Goal: Task Accomplishment & Management: Complete application form

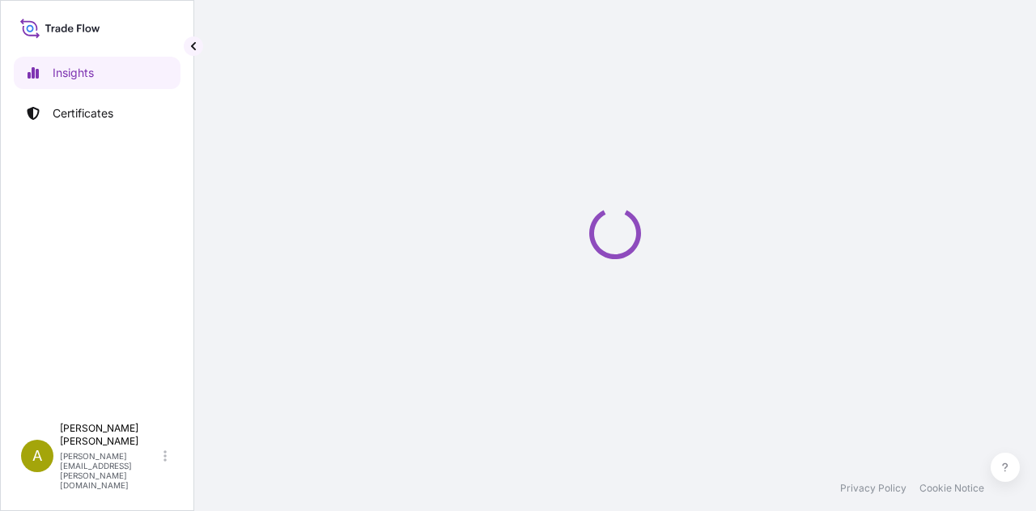
select select "2025"
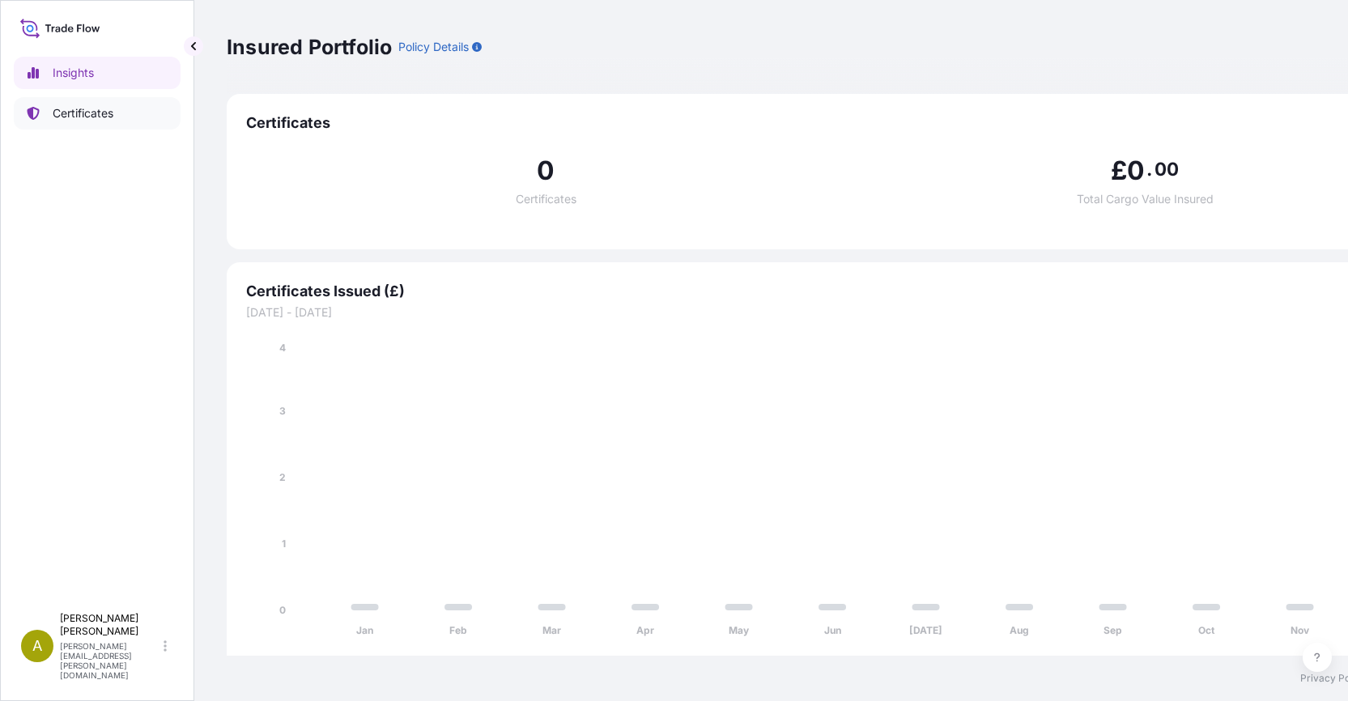
click at [86, 108] on p "Certificates" at bounding box center [83, 113] width 61 height 16
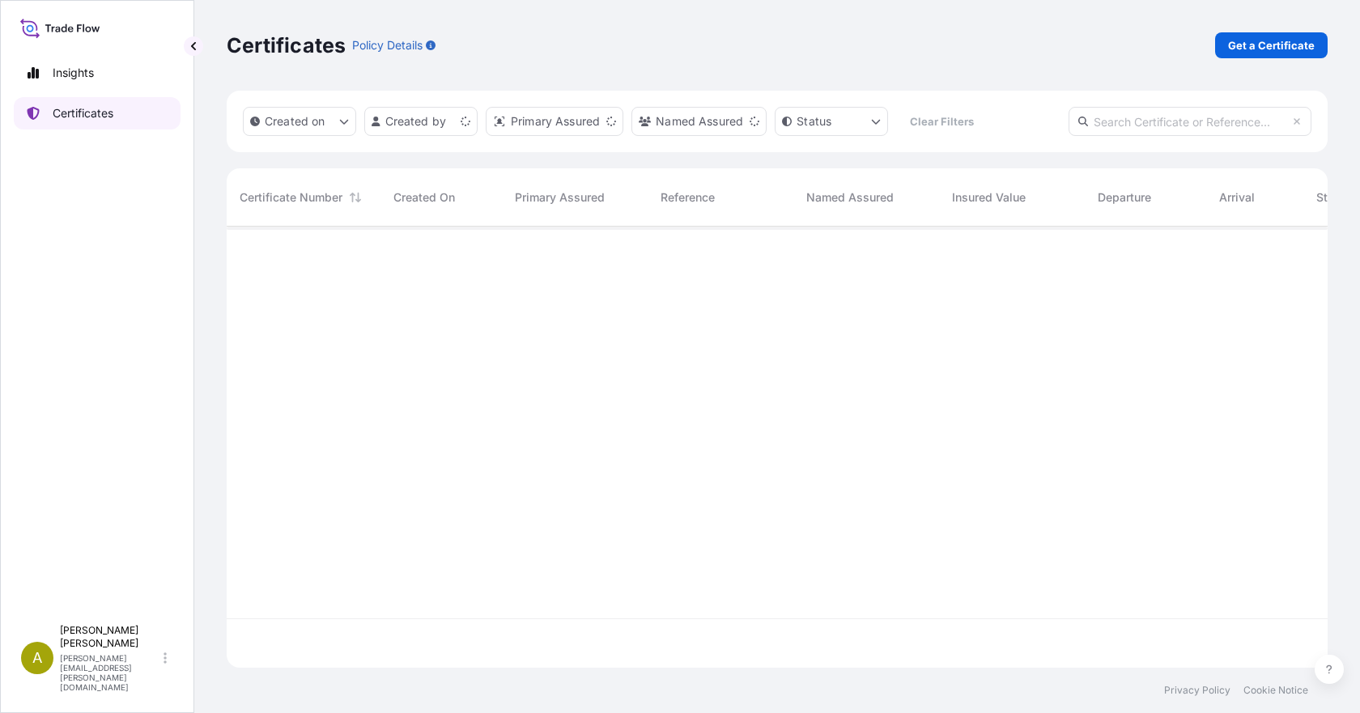
scroll to position [438, 1089]
click at [1036, 49] on p "Get a Certificate" at bounding box center [1271, 45] width 87 height 16
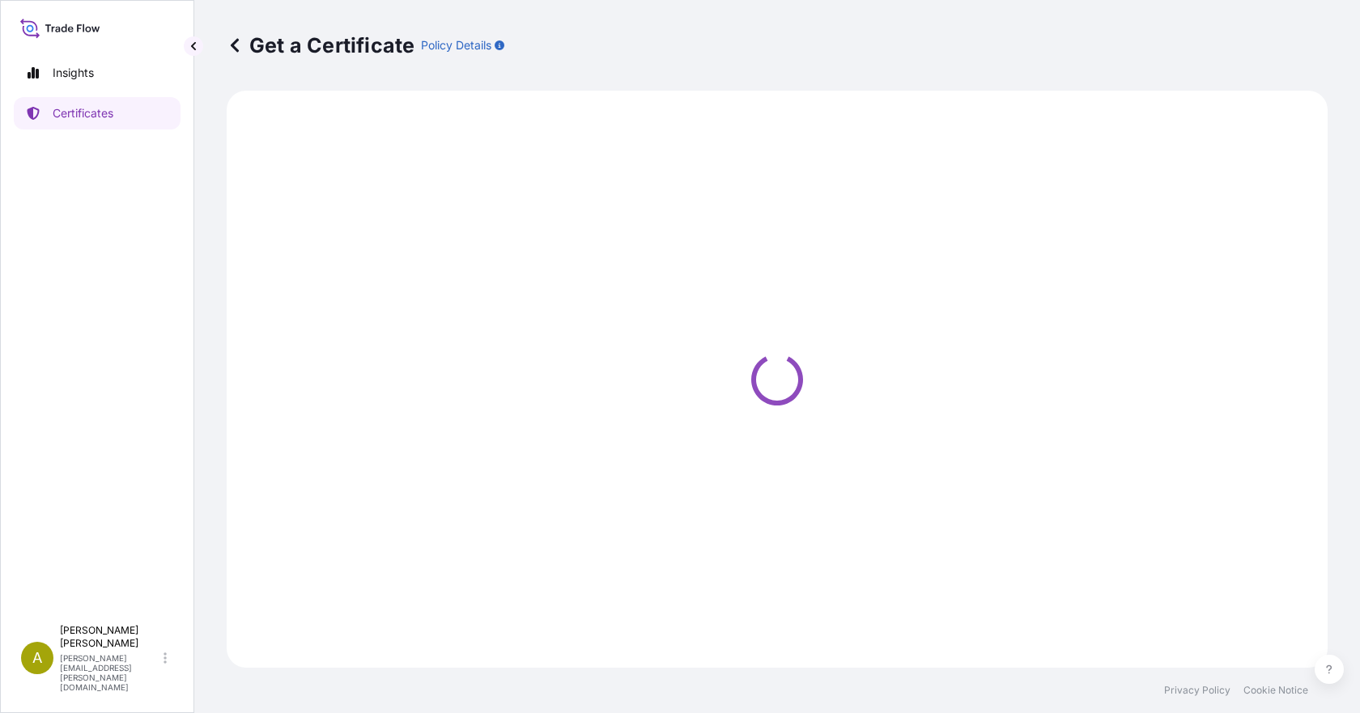
select select "Sea"
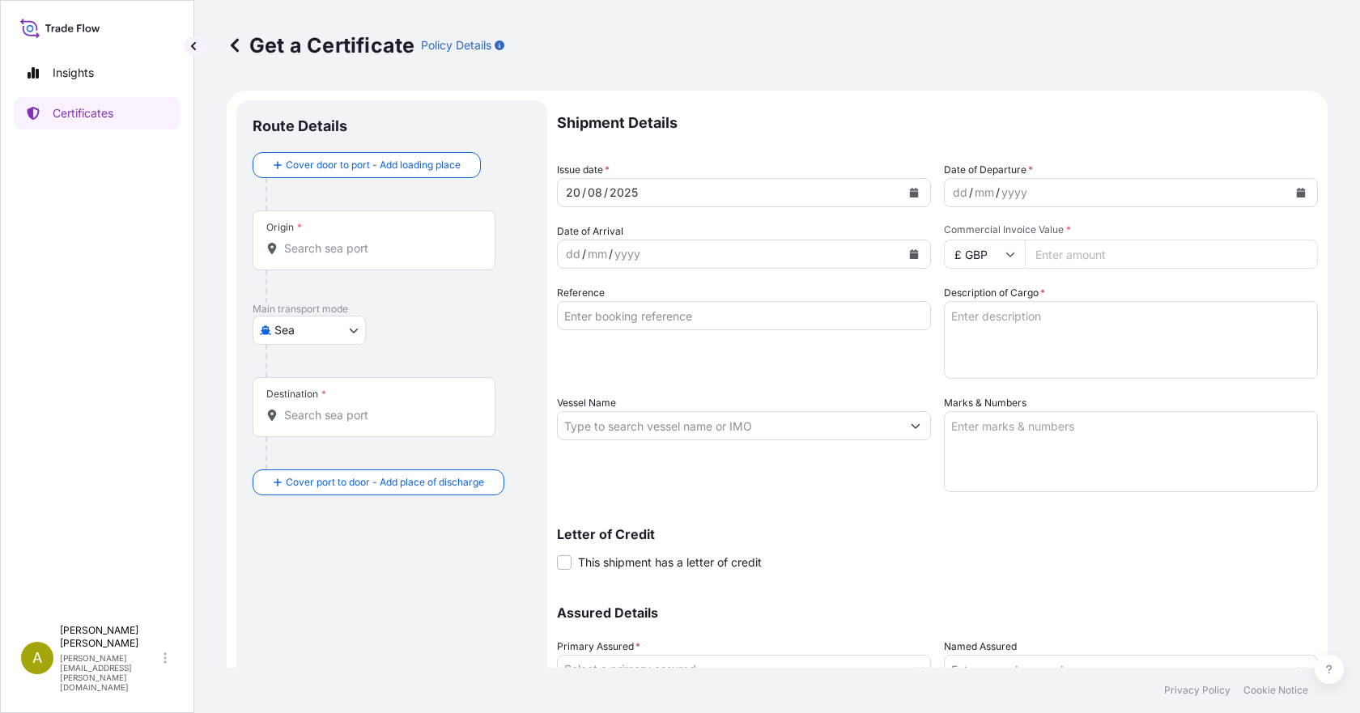
click at [340, 247] on input "Origin *" at bounding box center [379, 248] width 191 height 16
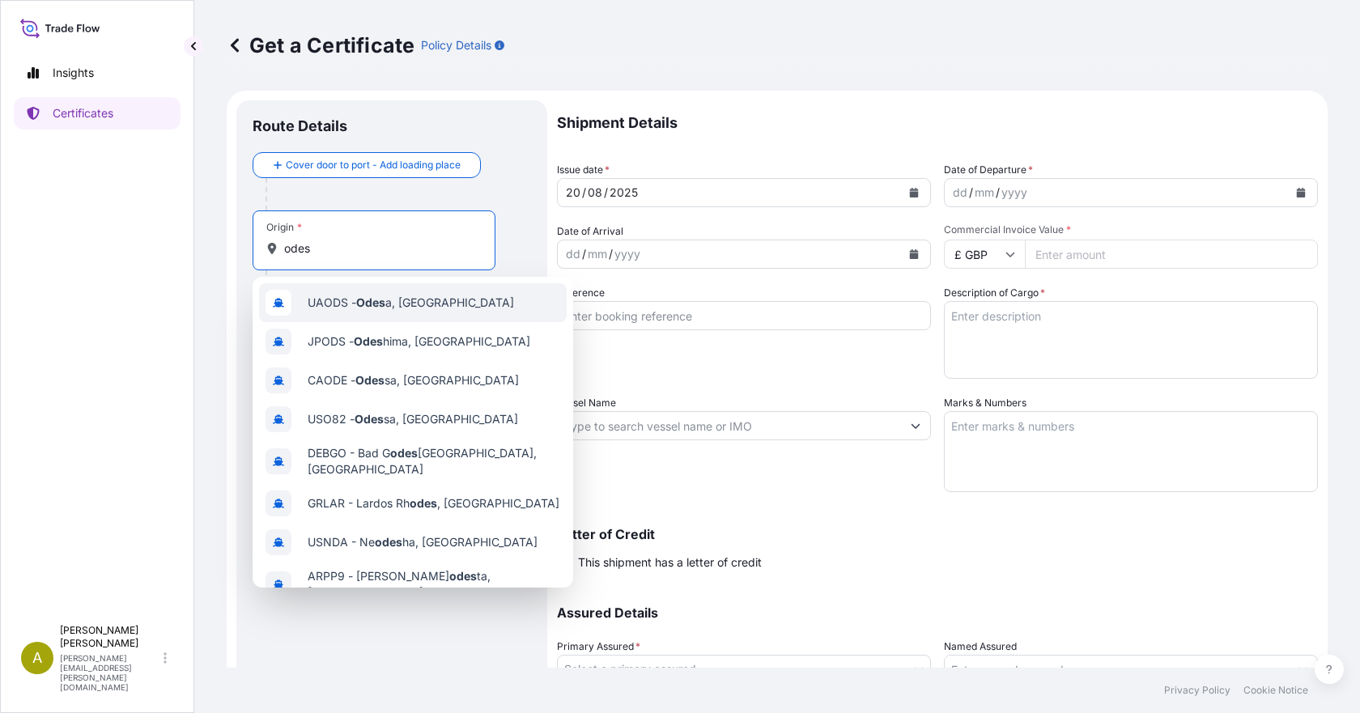
click at [389, 304] on span "UAODS - Odes a, [GEOGRAPHIC_DATA]" at bounding box center [411, 303] width 206 height 16
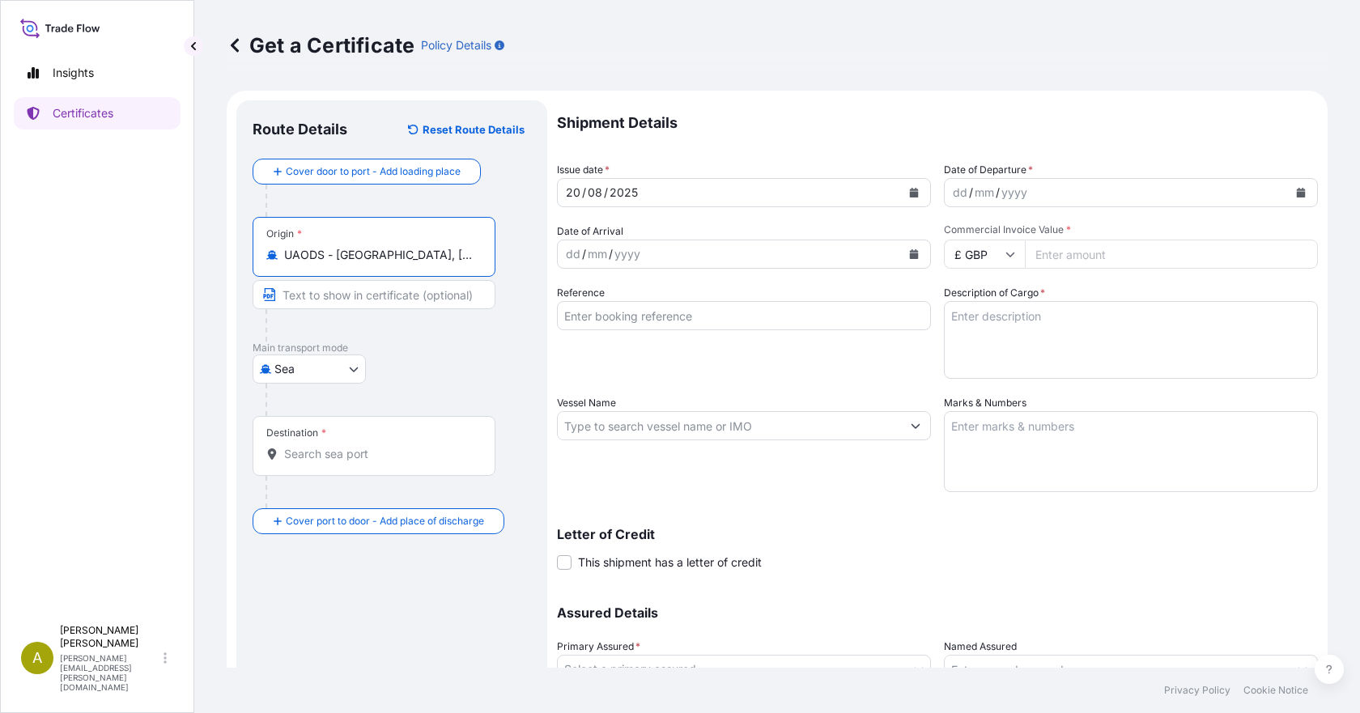
type input "UAODS - [GEOGRAPHIC_DATA], [GEOGRAPHIC_DATA]"
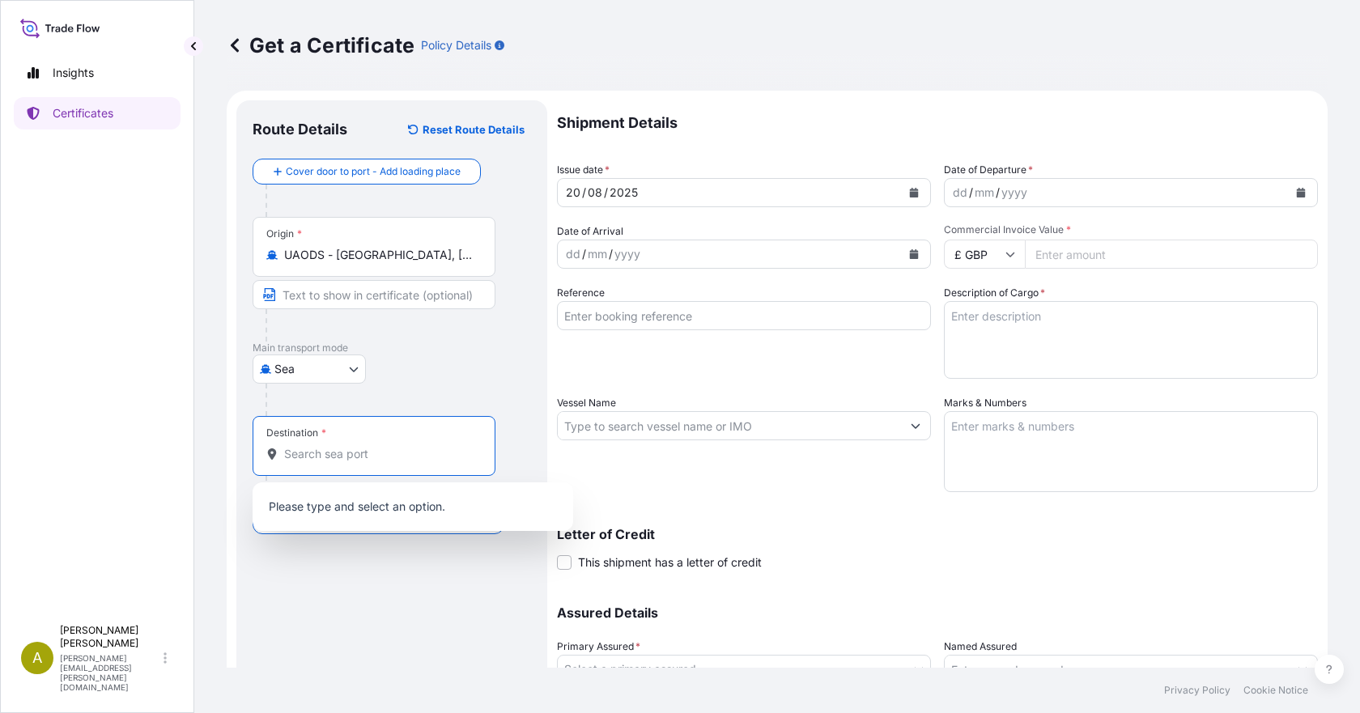
click at [317, 459] on input "Destination *" at bounding box center [379, 454] width 191 height 16
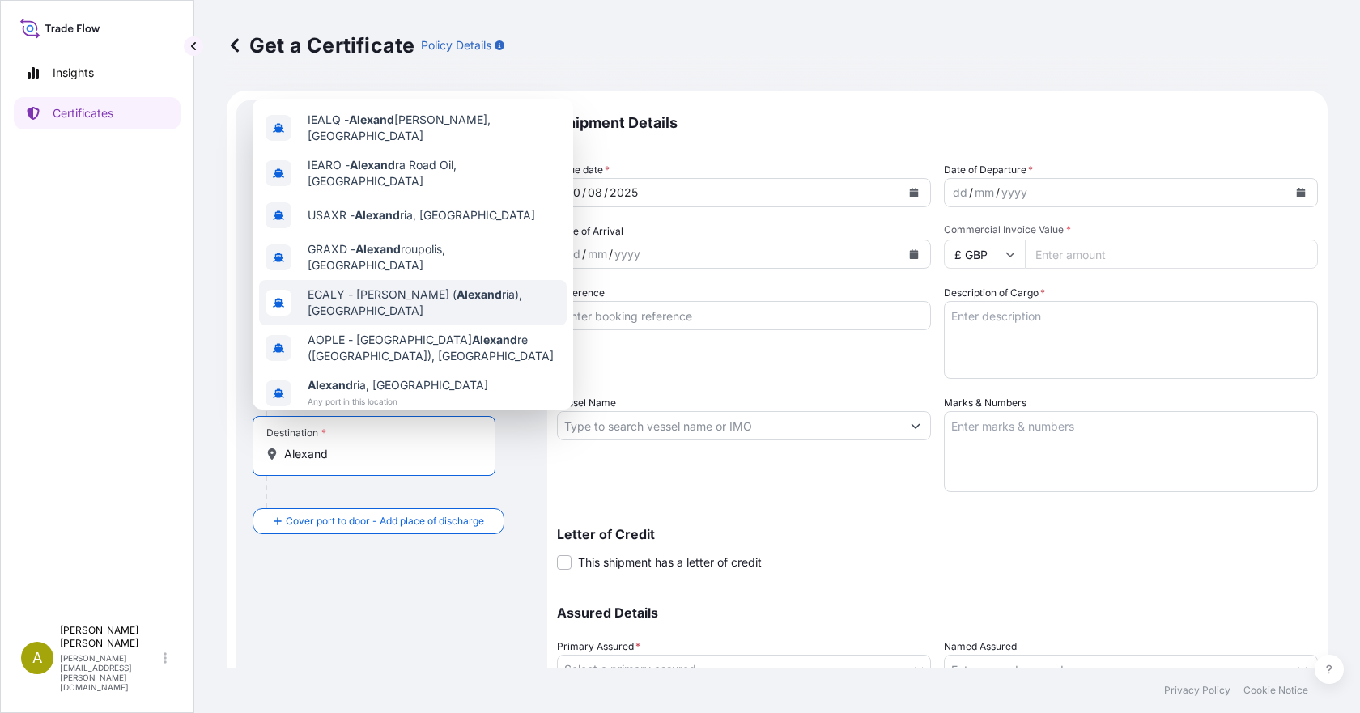
click at [431, 287] on span "EGALY - El Iskandariya ( Alexand ria), Egypt" at bounding box center [434, 303] width 253 height 32
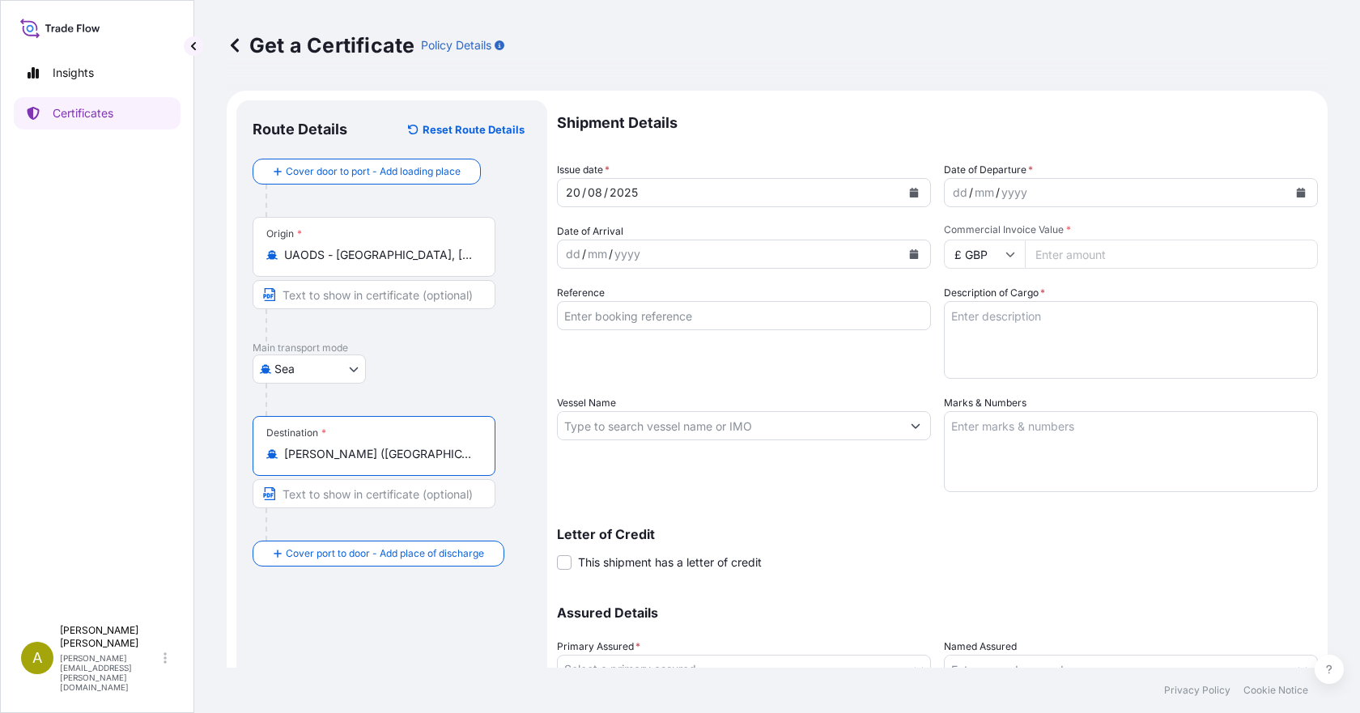
type input "EGALY - El Iskandariya (Alexandria), Egypt"
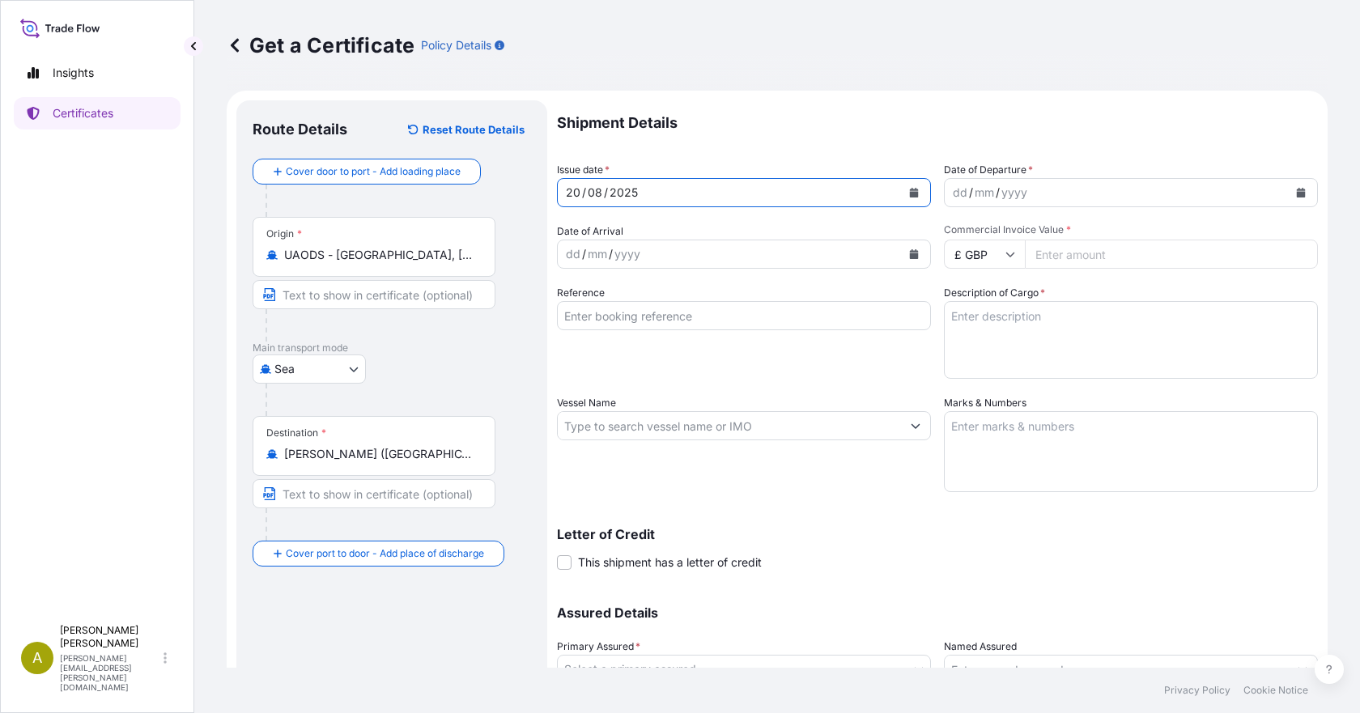
click at [500, 188] on form "Route Details Reset Route Details Cover door to port - Add loading place Place …" at bounding box center [777, 447] width 1101 height 713
click at [913, 192] on icon "Calendar" at bounding box center [914, 193] width 10 height 10
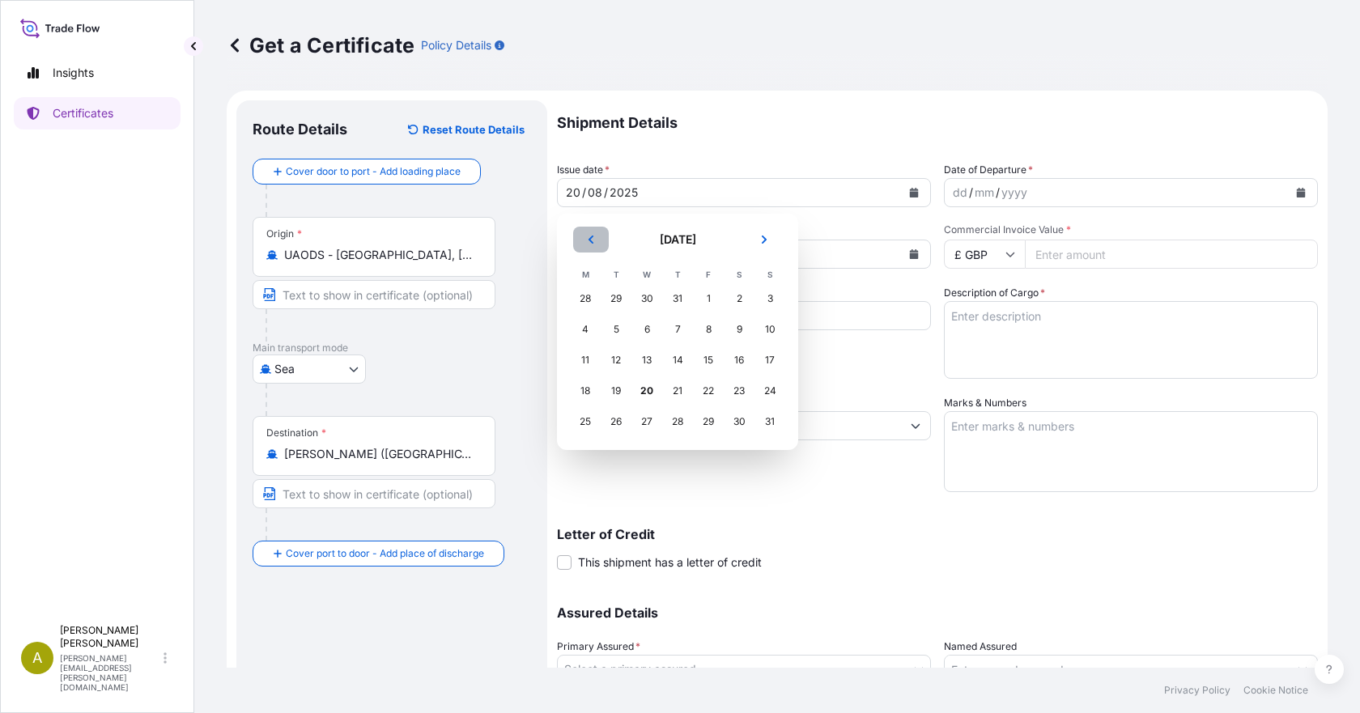
click at [581, 235] on button "Previous" at bounding box center [591, 240] width 36 height 26
click at [649, 425] on div "30" at bounding box center [646, 421] width 29 height 29
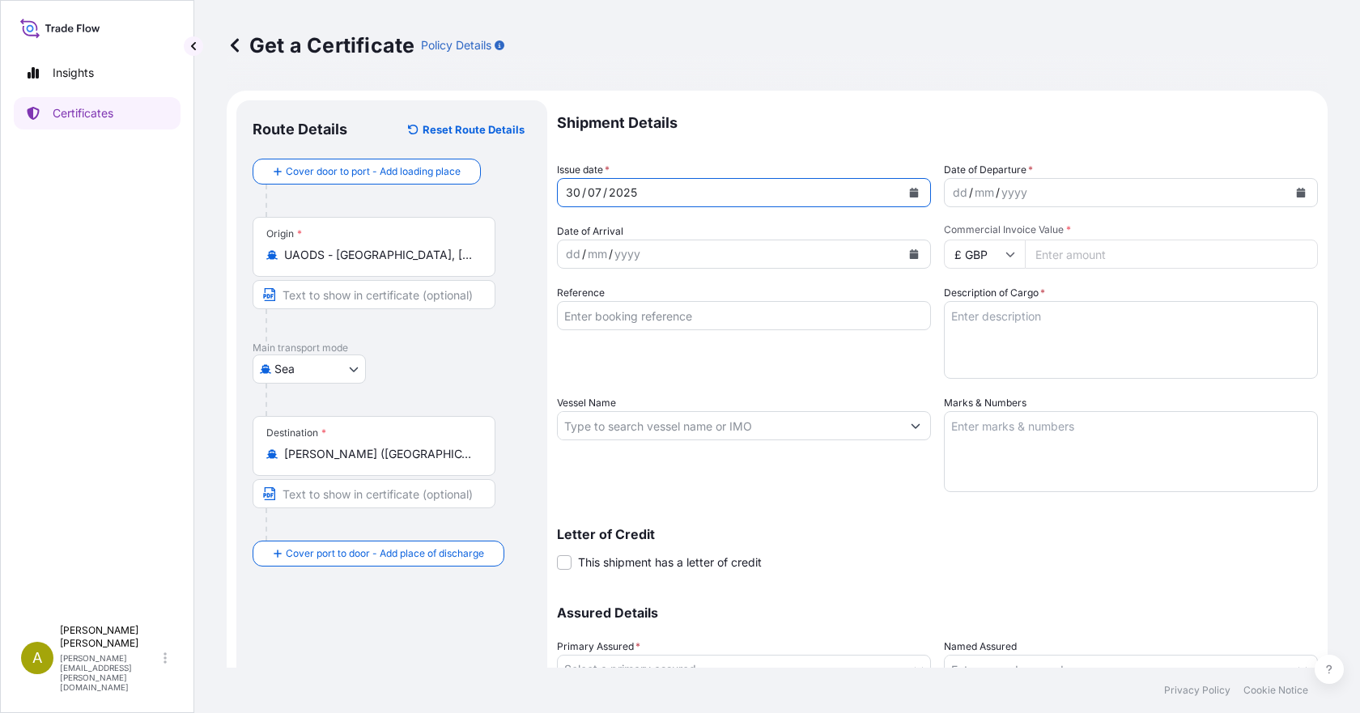
click at [1036, 194] on div "dd / mm / yyyy" at bounding box center [1116, 192] width 343 height 29
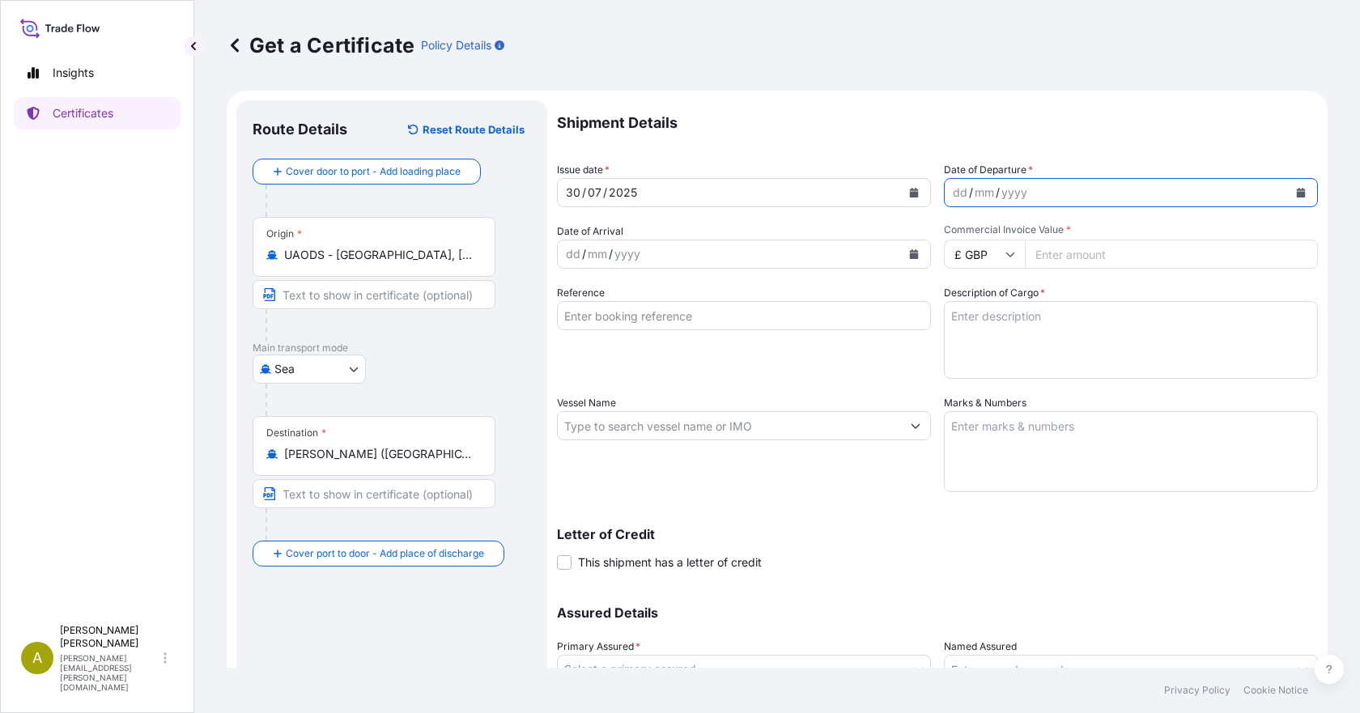
click at [1036, 189] on button "Calendar" at bounding box center [1301, 193] width 26 height 26
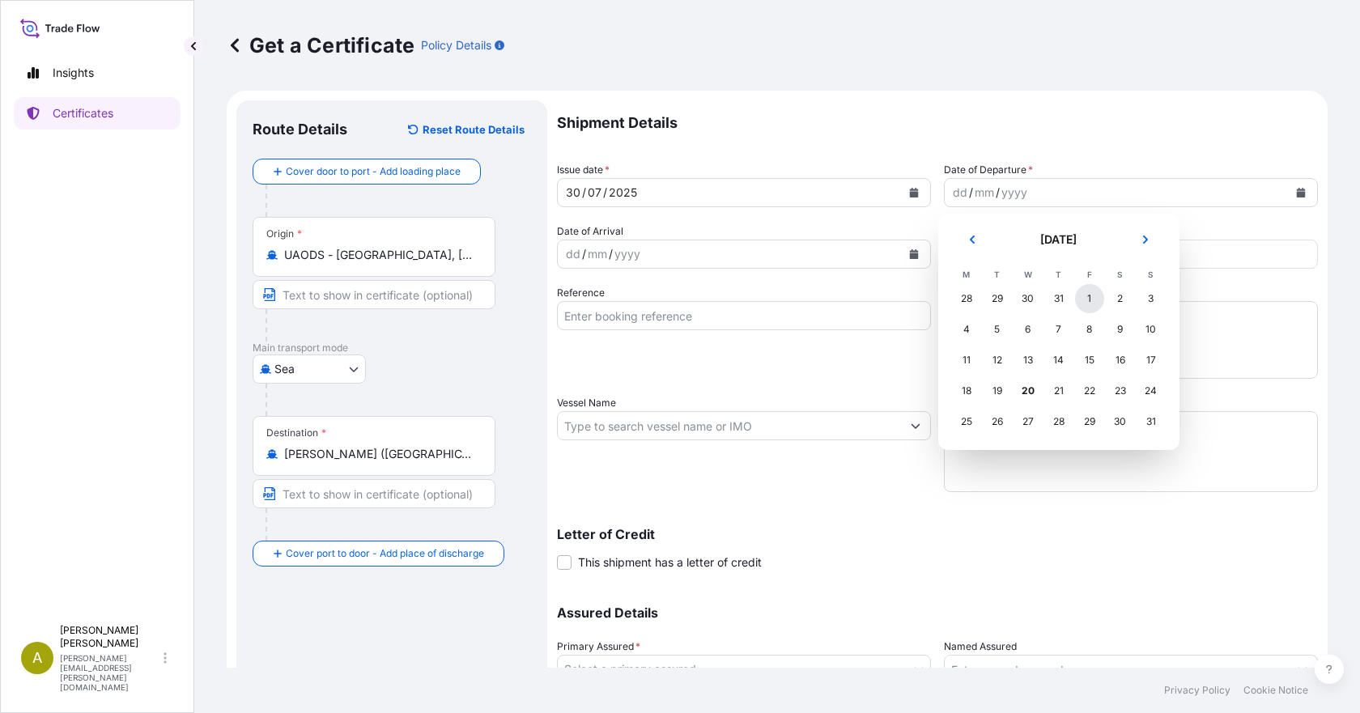
click at [1036, 295] on div "1" at bounding box center [1089, 298] width 29 height 29
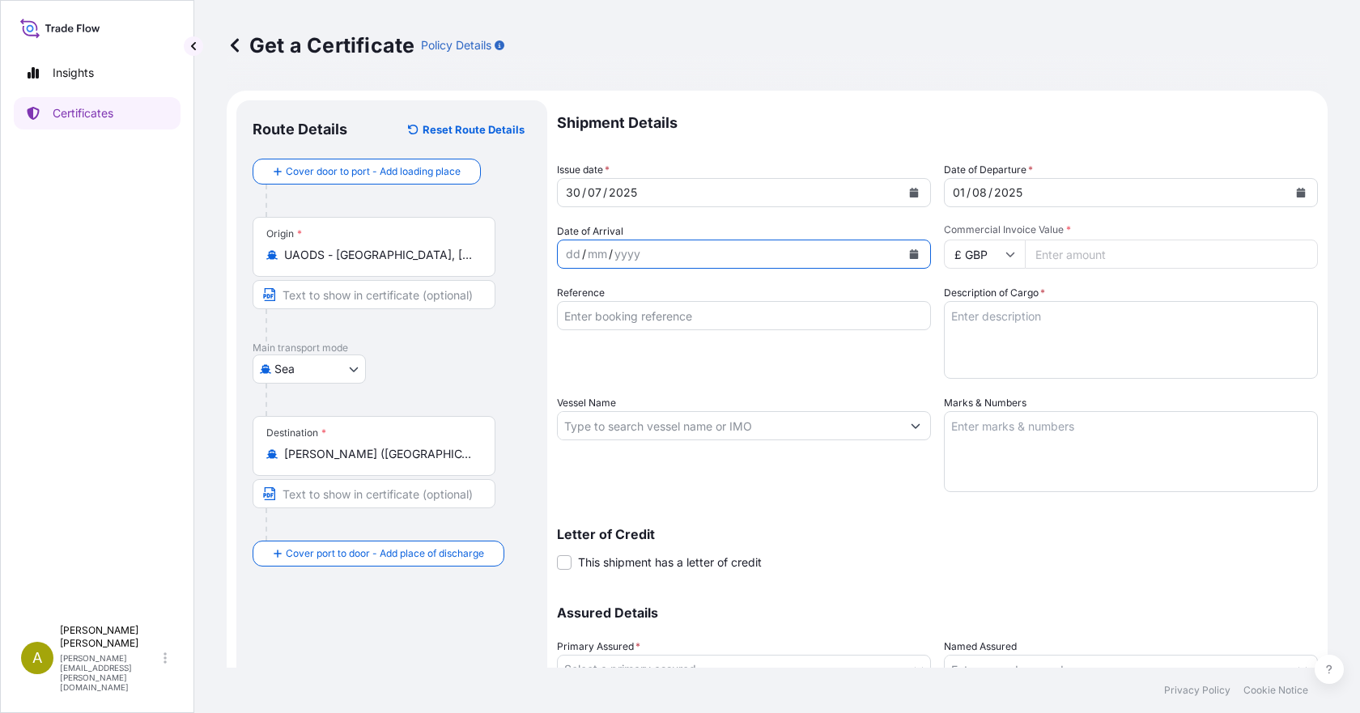
click at [910, 257] on icon "Calendar" at bounding box center [914, 254] width 9 height 10
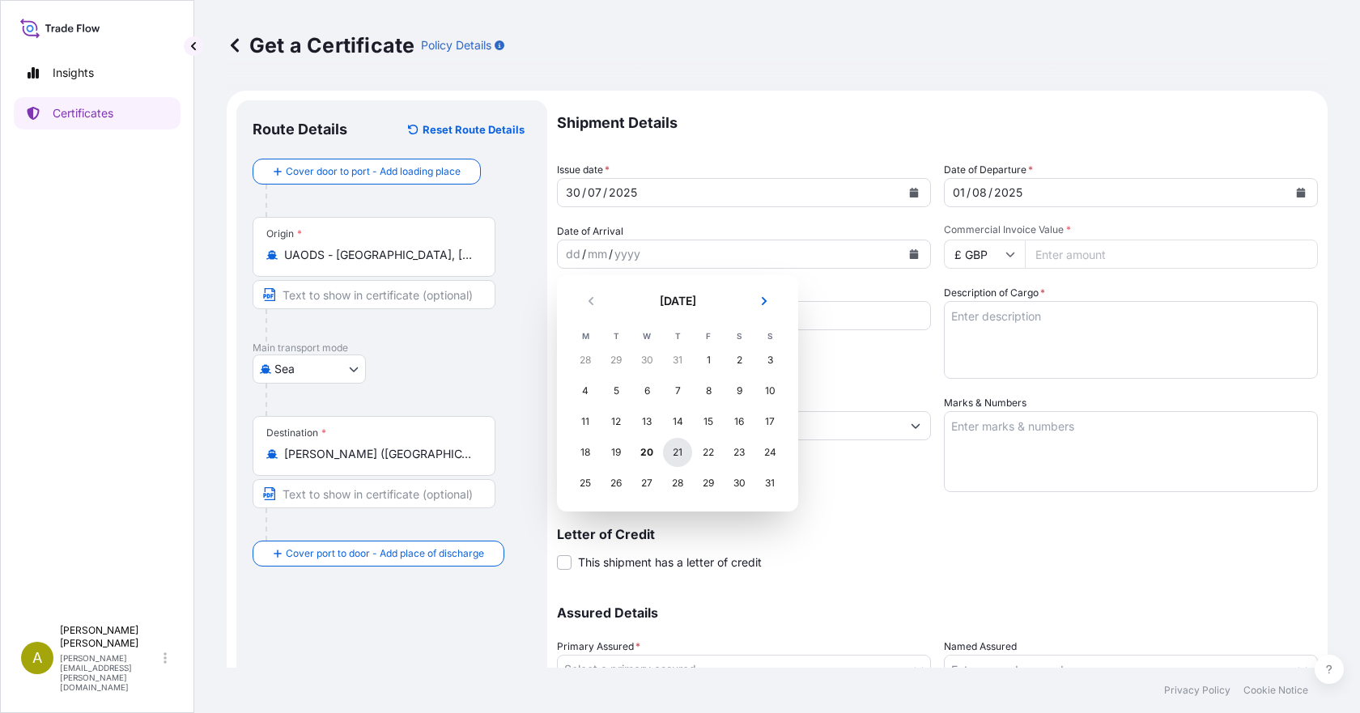
click at [677, 453] on div "21" at bounding box center [677, 452] width 29 height 29
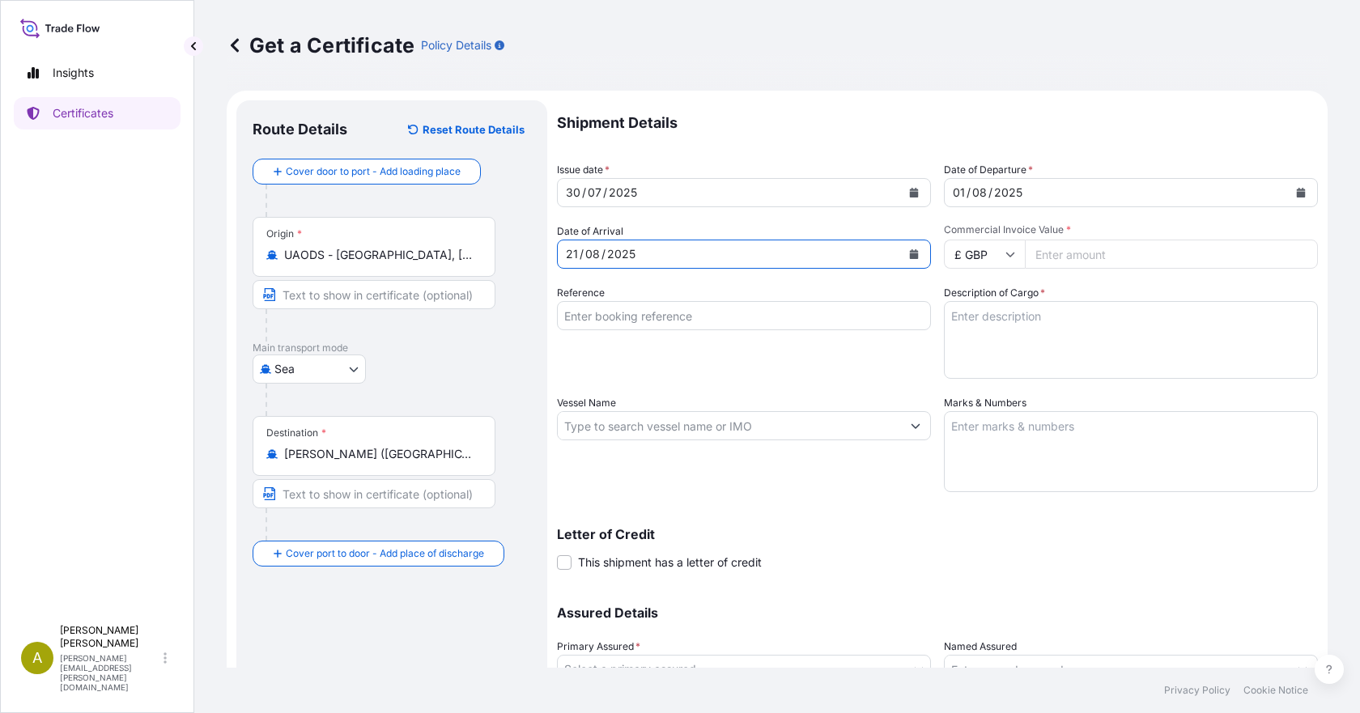
click at [1010, 256] on input "£ GBP" at bounding box center [984, 254] width 81 height 29
click at [985, 357] on div "$ USD" at bounding box center [979, 366] width 68 height 31
type input "$ USD"
click at [1036, 265] on input "Commercial Invoice Value *" at bounding box center [1171, 254] width 293 height 29
type input "201168.00"
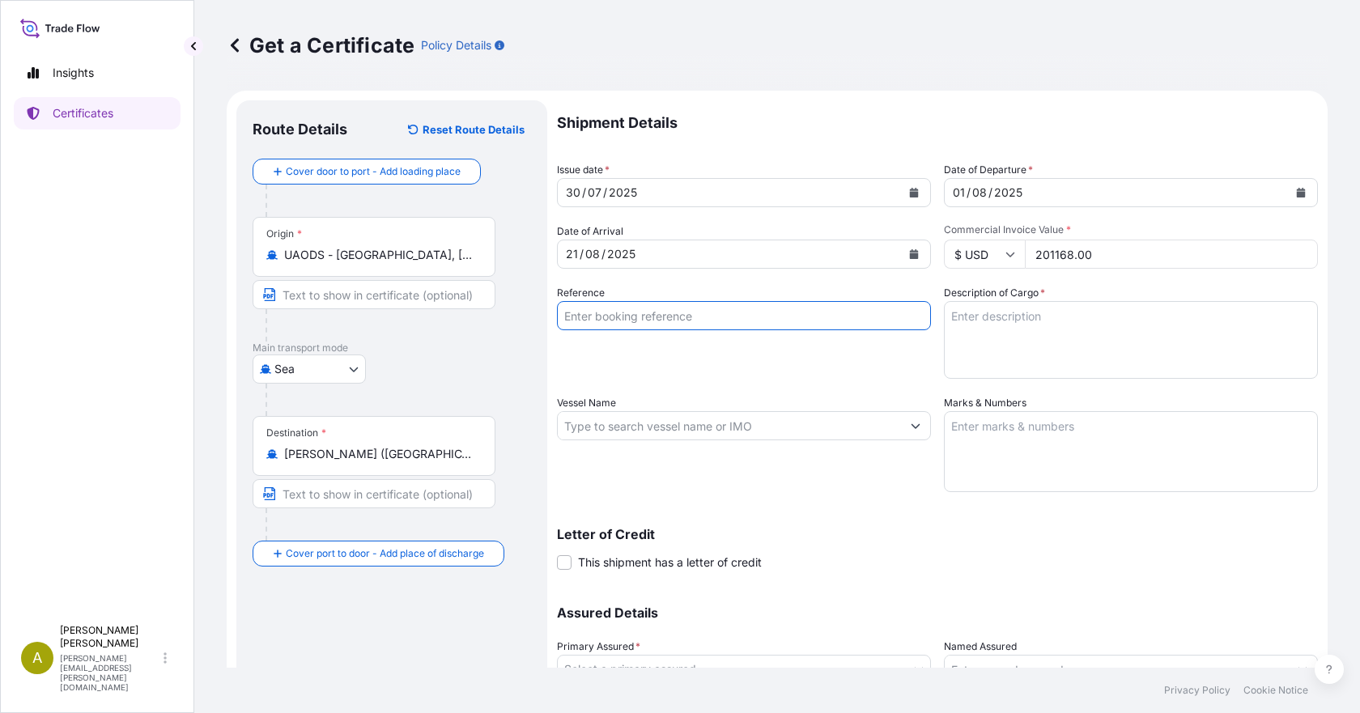
click at [619, 308] on input "Reference" at bounding box center [744, 315] width 374 height 29
paste input "MEDURM916181"
type input "MEDURM916181"
click at [621, 423] on input "Vessel Name" at bounding box center [729, 425] width 343 height 29
paste input "COMMANDER - RK529R"
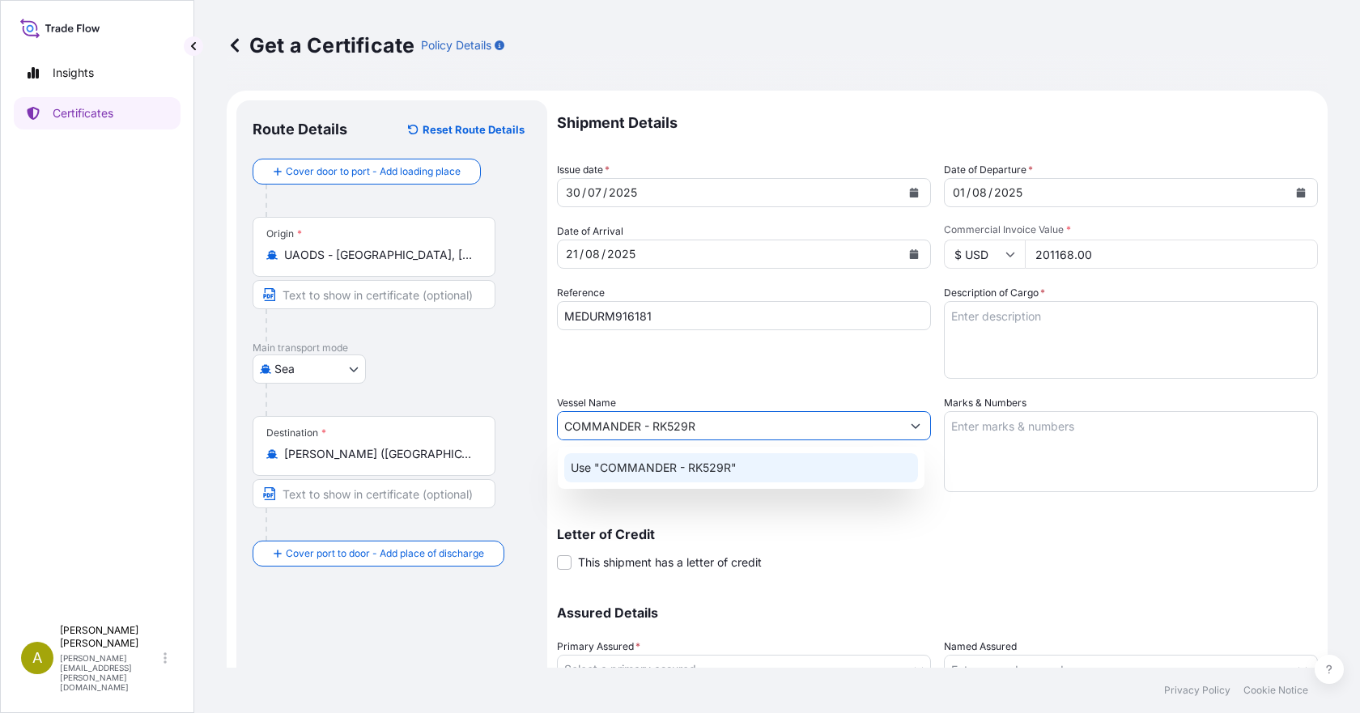
click at [725, 468] on p "Use "COMMANDER - RK529R"" at bounding box center [654, 468] width 166 height 16
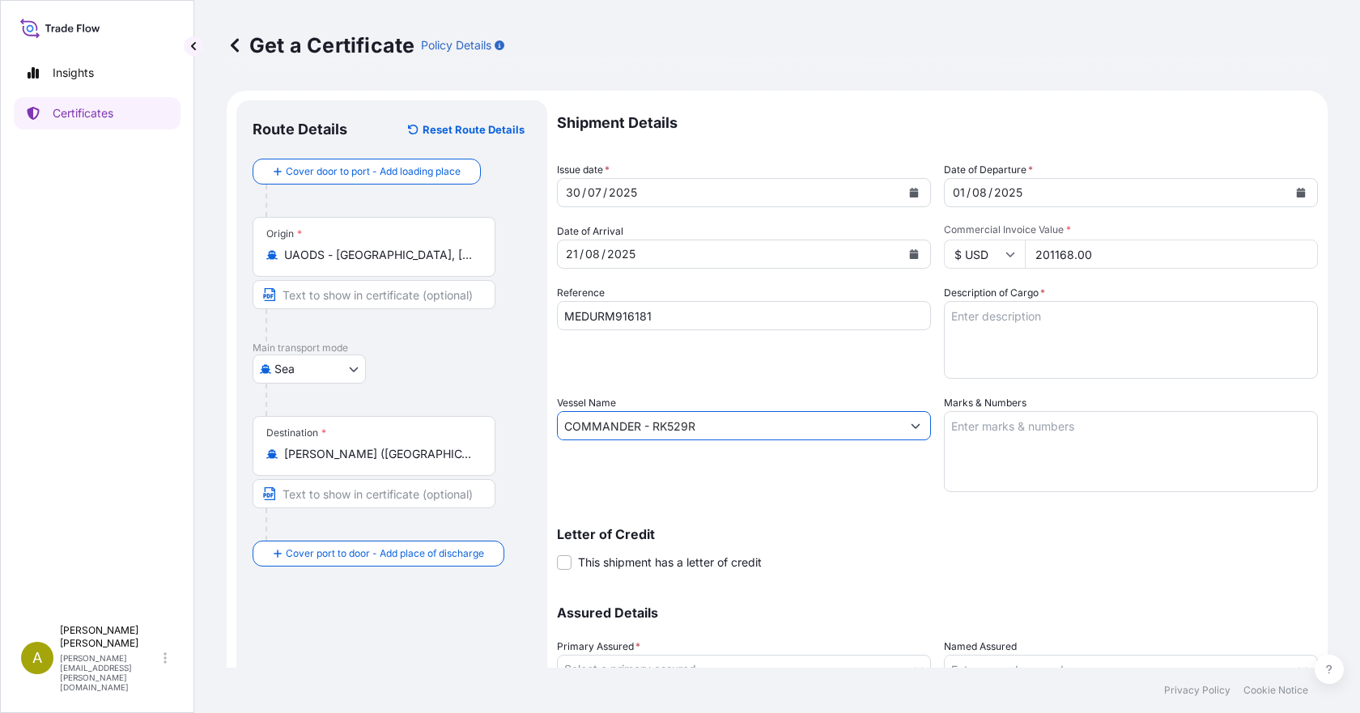
type input "COMMANDER - RK529R"
click at [1028, 432] on textarea "Marks & Numbers" at bounding box center [1131, 451] width 374 height 81
click at [984, 315] on textarea "Description of Cargo *" at bounding box center [1131, 340] width 374 height 78
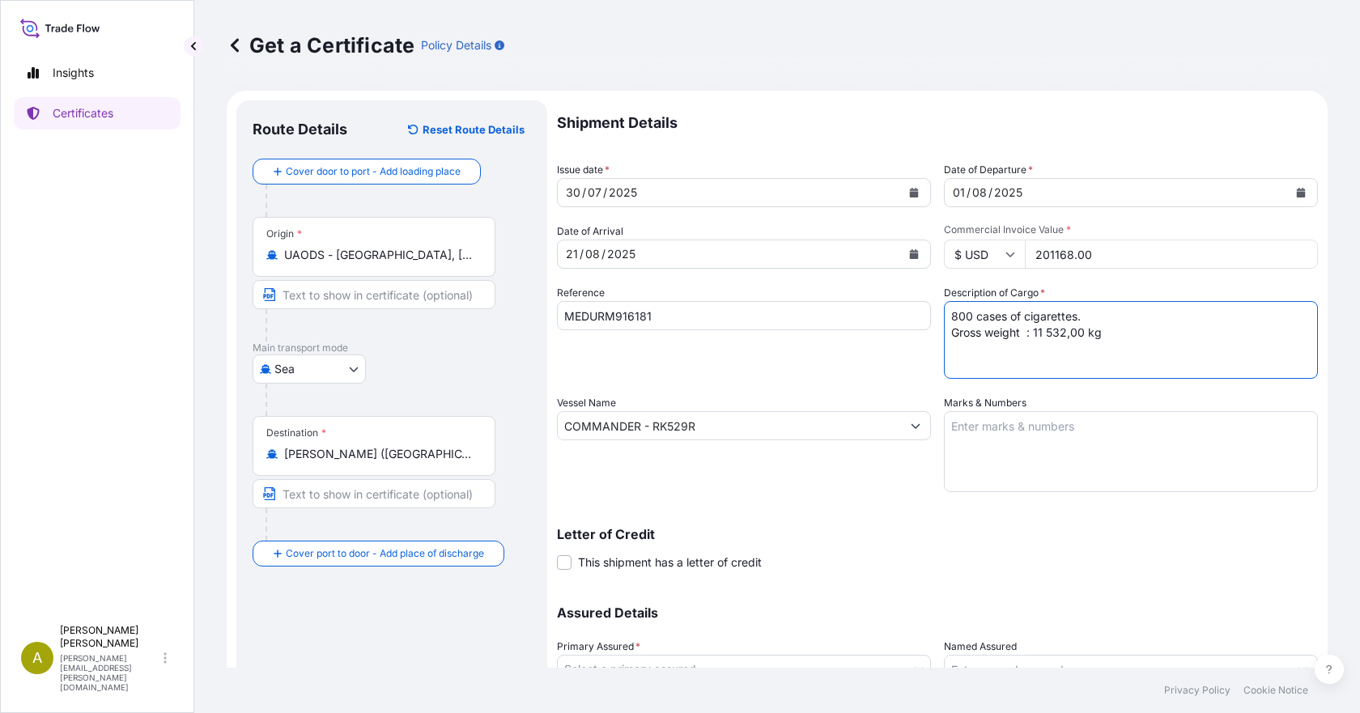
type textarea "800 cases of cigarettes. Gross weight : 11 532,00 kg"
click at [976, 424] on textarea "Marks & Numbers" at bounding box center [1131, 451] width 374 height 81
paste textarea "Cont : MSCU5309621 Seals : 185692, 0462238, 02865"
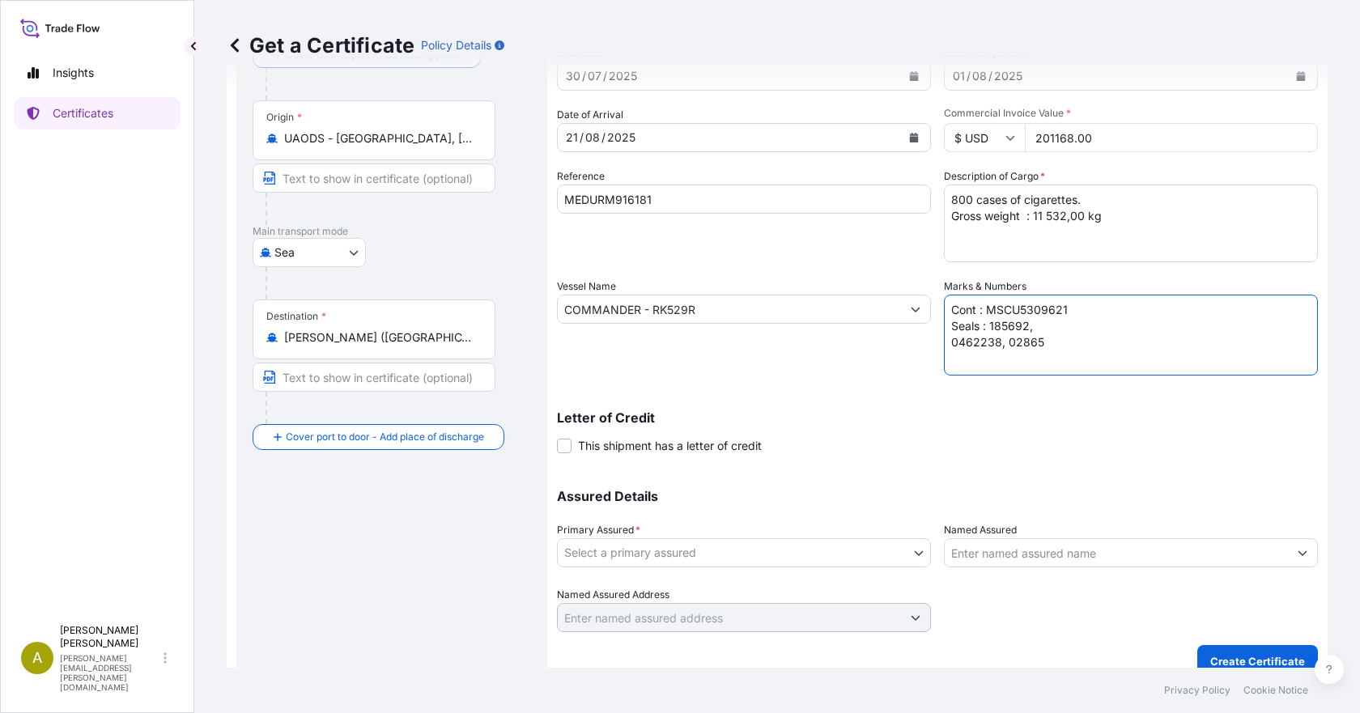
scroll to position [136, 0]
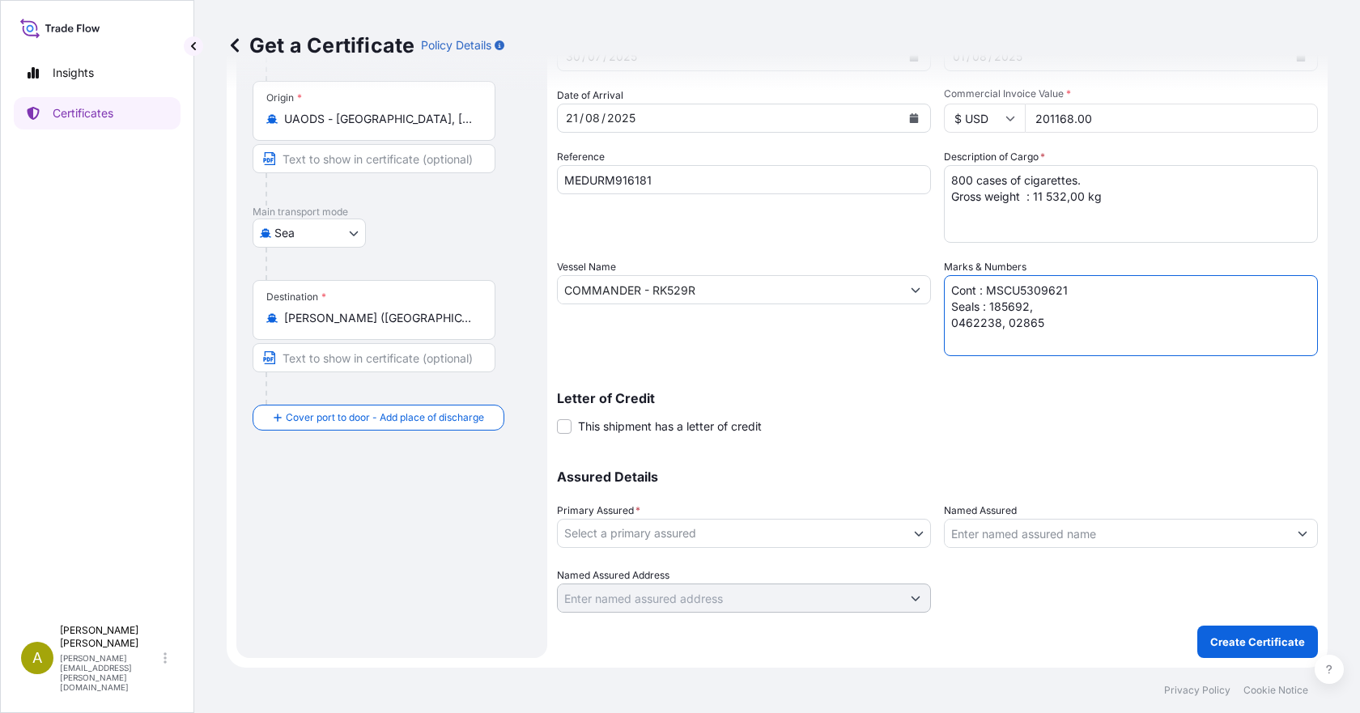
type textarea "Cont : MSCU5309621 Seals : 185692, 0462238, 02865"
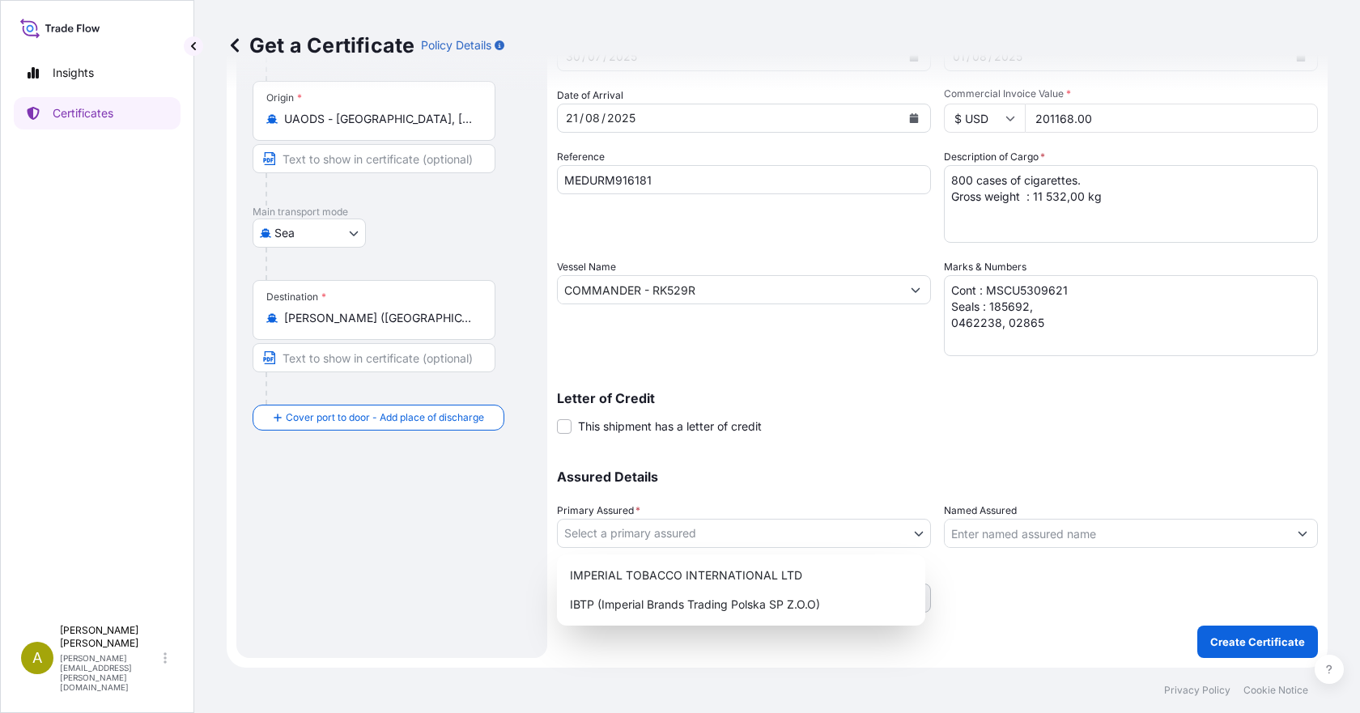
click at [696, 510] on body "Insights Certificates A Amalia Dopico amalia.dopico@impbrands.com Get a Certifi…" at bounding box center [680, 356] width 1360 height 713
click at [691, 510] on div "IMPERIAL TOBACCO INTERNATIONAL LTD" at bounding box center [741, 575] width 355 height 29
select select "31694"
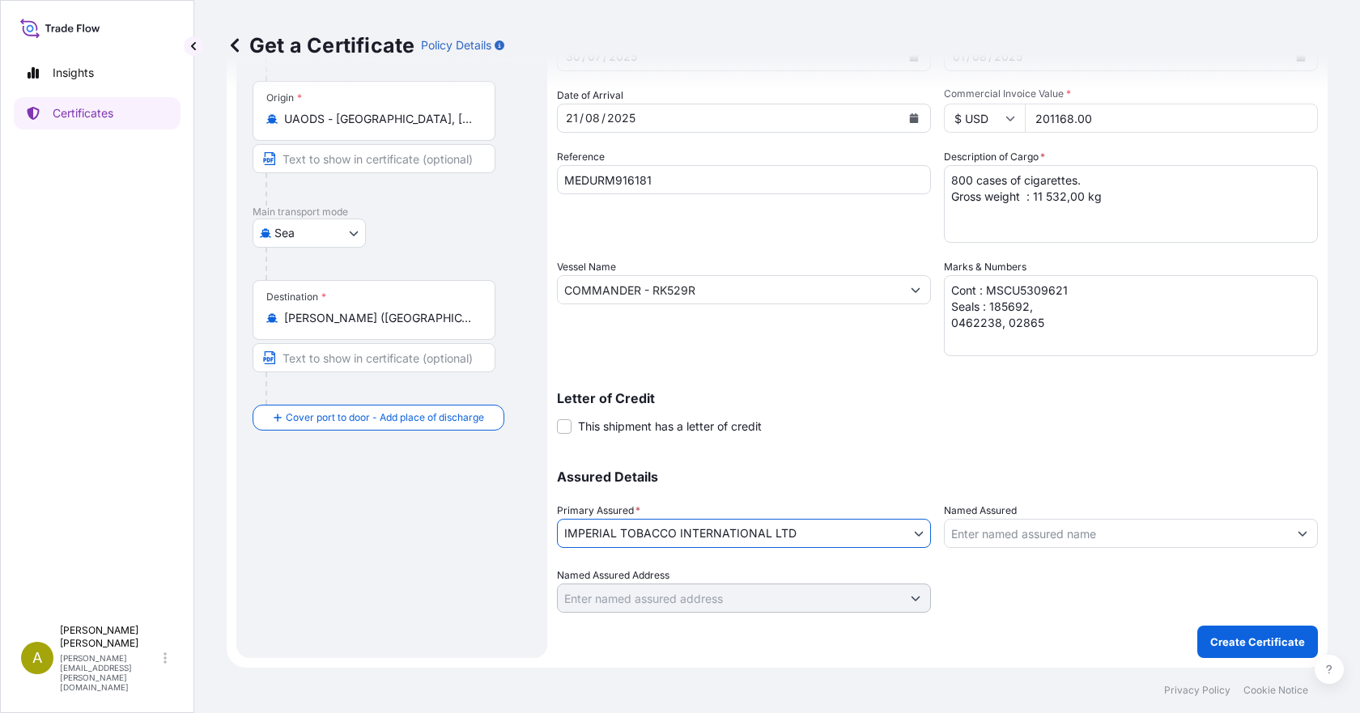
click at [985, 510] on input "Named Assured" at bounding box center [1116, 533] width 343 height 29
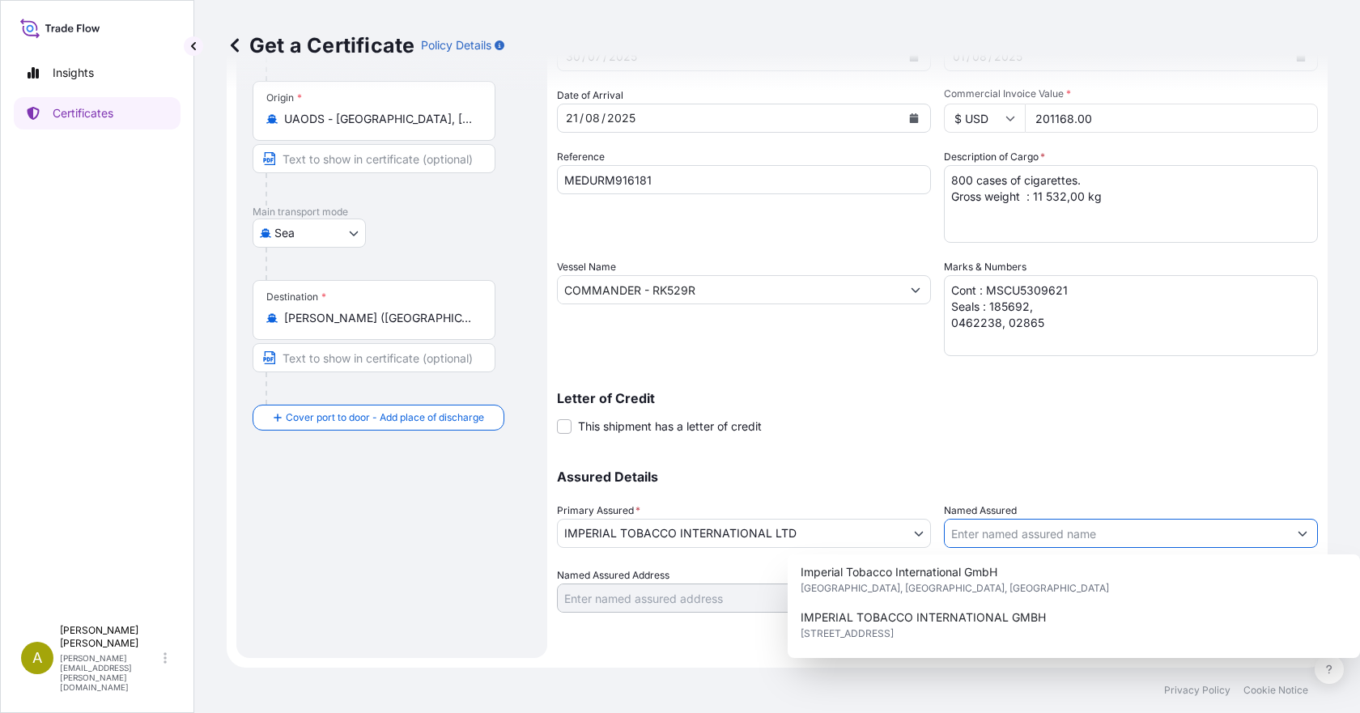
scroll to position [243, 0]
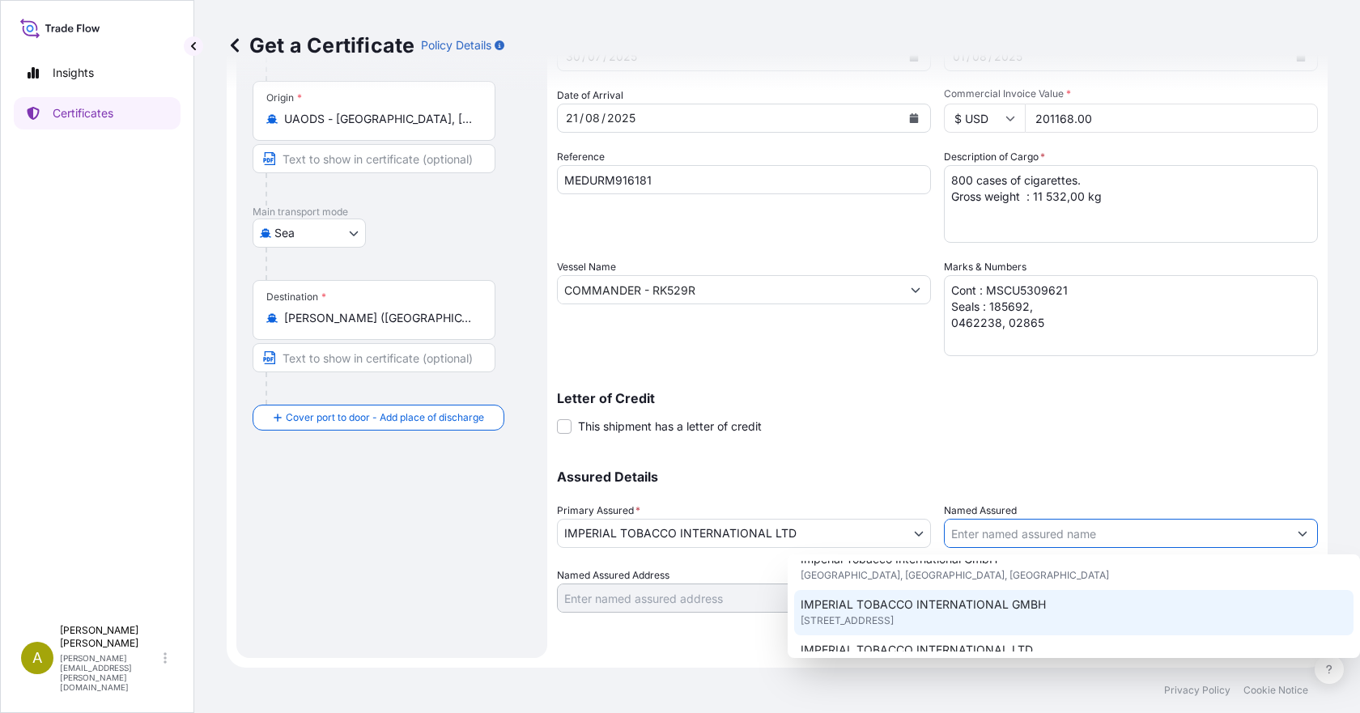
click at [894, 510] on span "Friesenweg 18, 22763, Hamburg, Germany" at bounding box center [847, 621] width 93 height 16
type input "IMPERIAL TOBACCO INTERNATIONAL GMBH"
type input "Friesenweg 18, 22763 Hamburg, Germany"
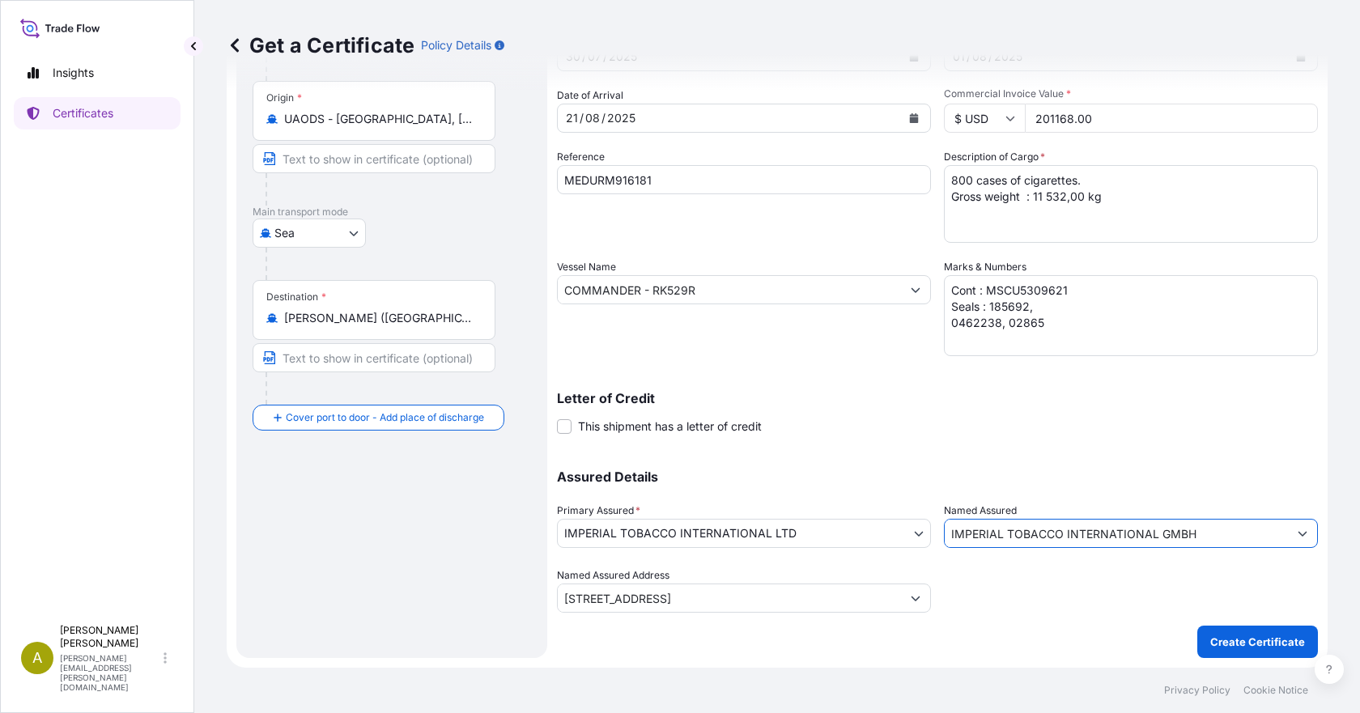
click at [741, 510] on body "10 options available. Insights Certificates A Amalia Dopico amalia.dopico@impbr…" at bounding box center [680, 356] width 1360 height 713
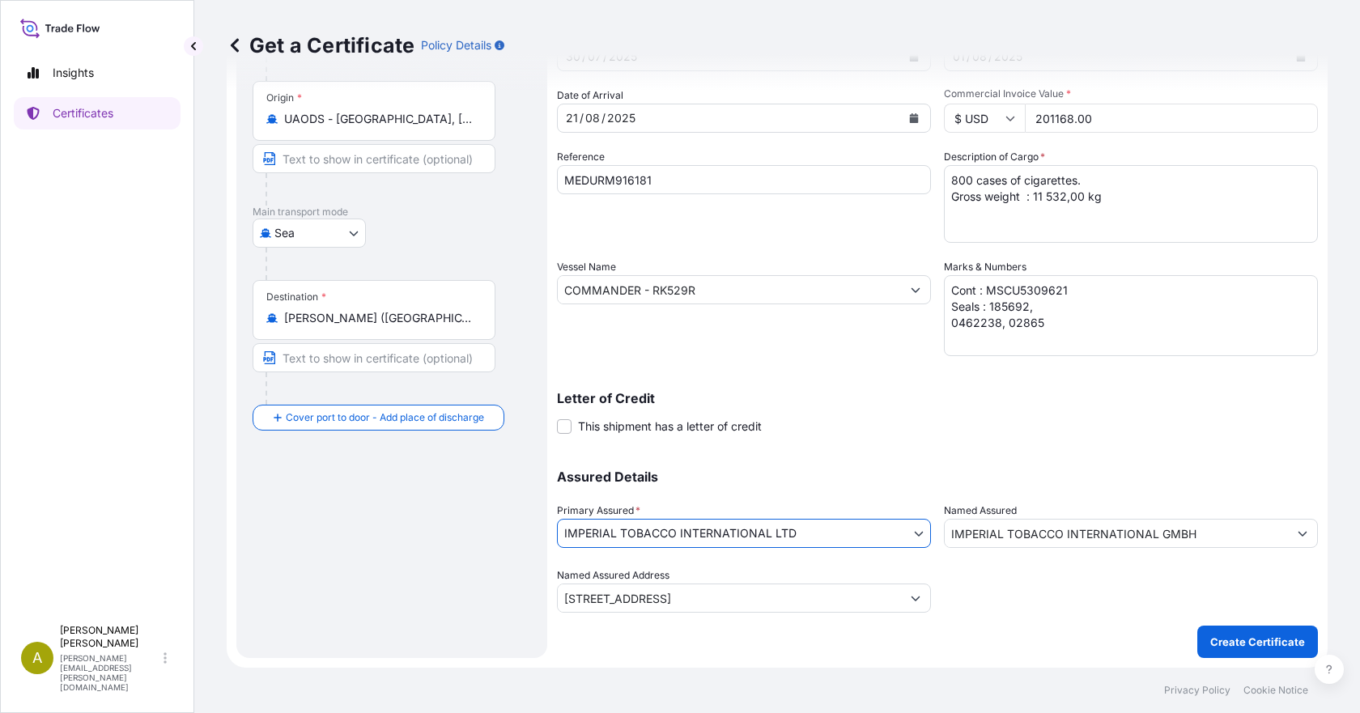
click at [1015, 510] on div at bounding box center [1131, 590] width 374 height 45
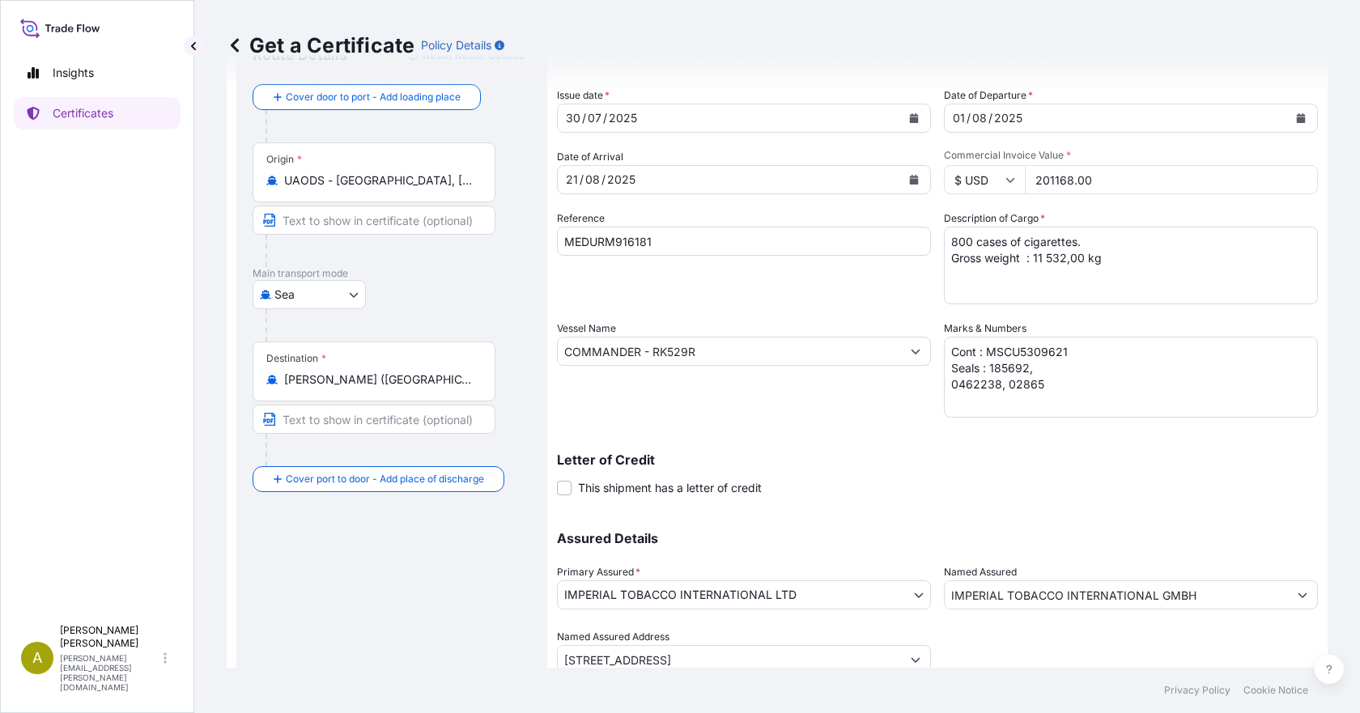
scroll to position [136, 0]
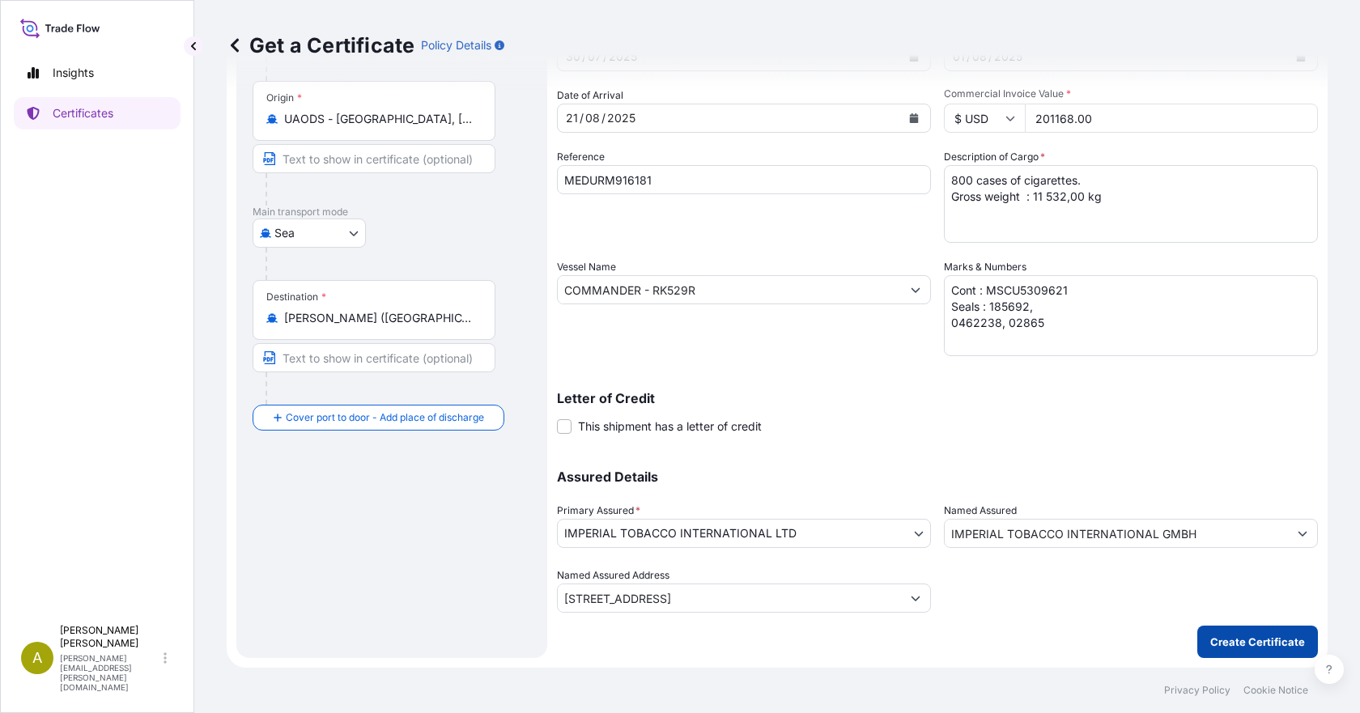
click at [1036, 510] on p "Create Certificate" at bounding box center [1257, 642] width 95 height 16
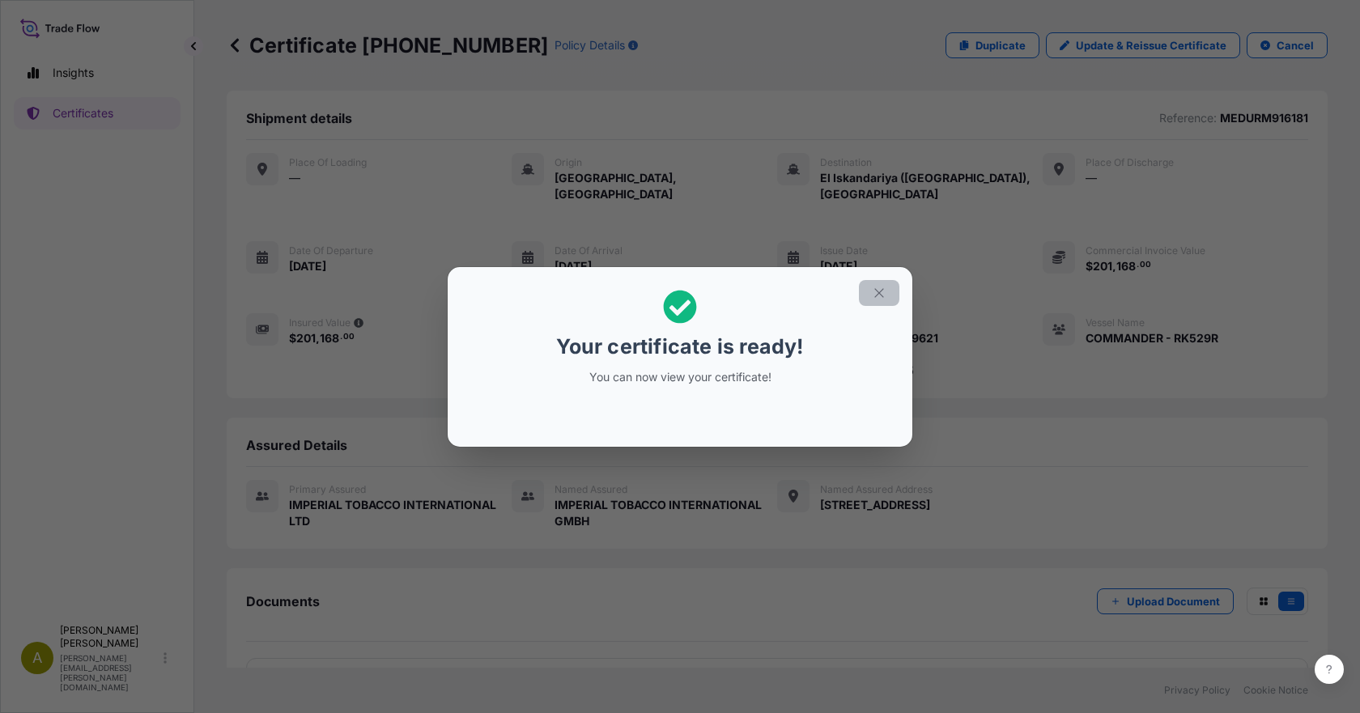
click at [884, 296] on icon "button" at bounding box center [879, 293] width 15 height 15
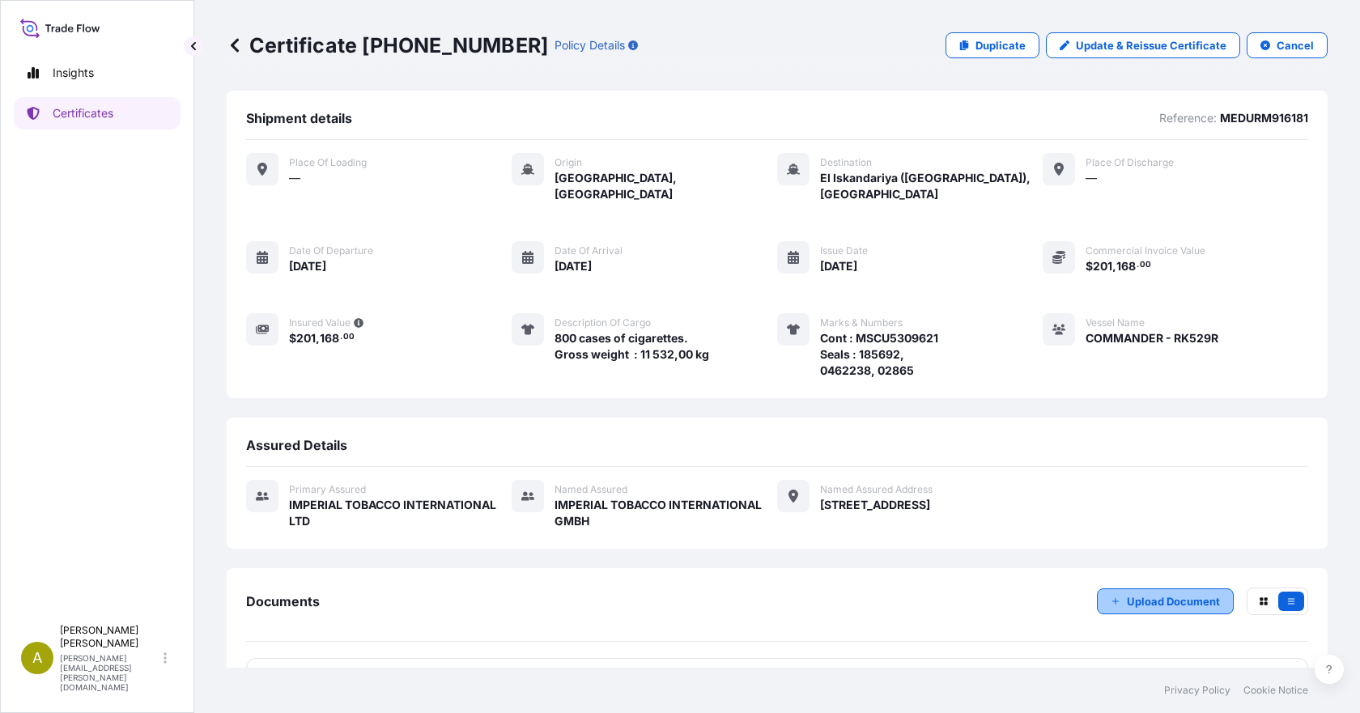
click at [1036, 510] on p "Upload Document" at bounding box center [1173, 601] width 93 height 16
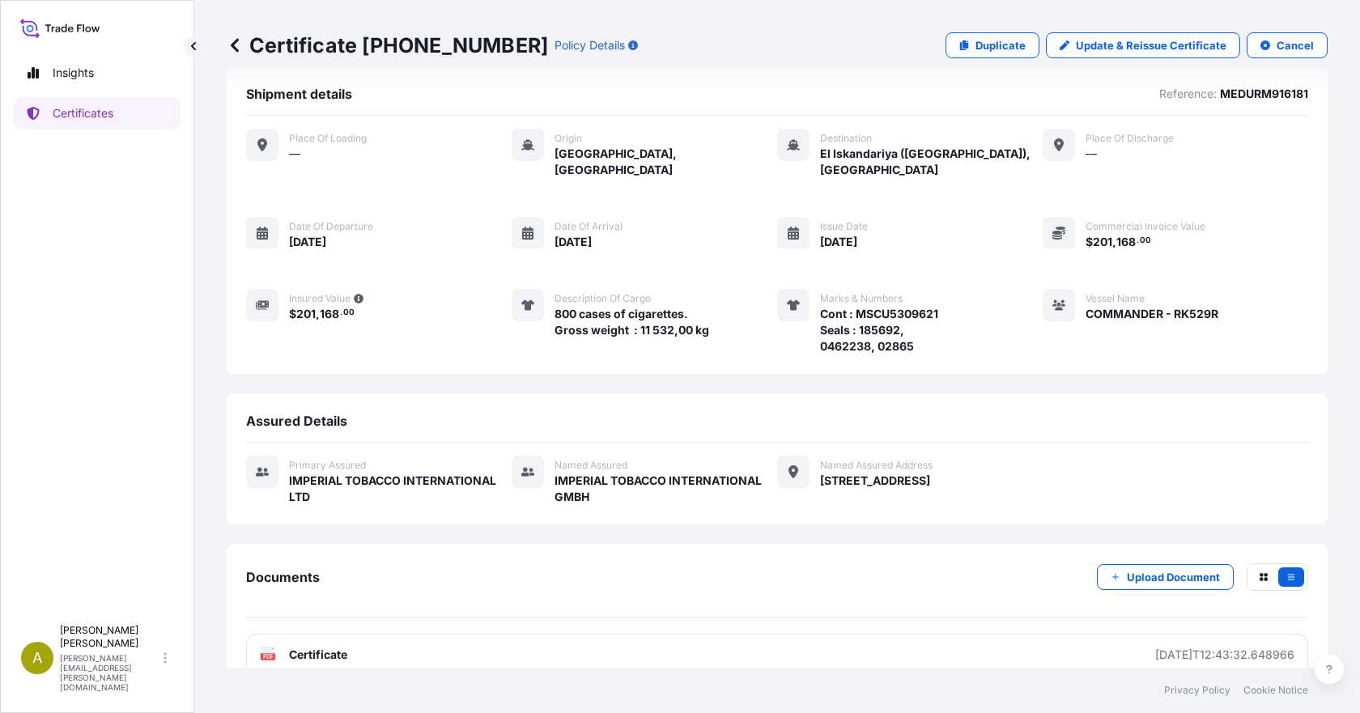
scroll to position [36, 0]
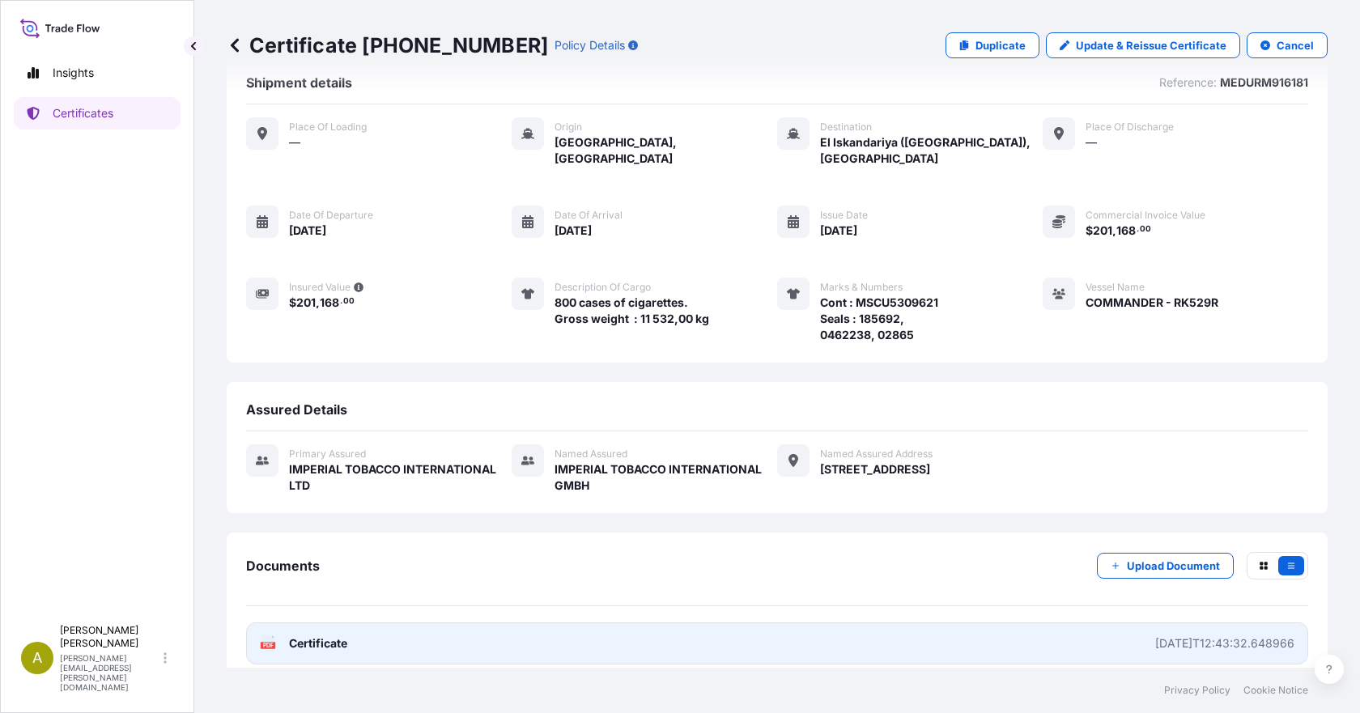
click at [1036, 510] on div "2025-08-20T12:43:32.648966" at bounding box center [1224, 644] width 139 height 16
